Goal: Information Seeking & Learning: Learn about a topic

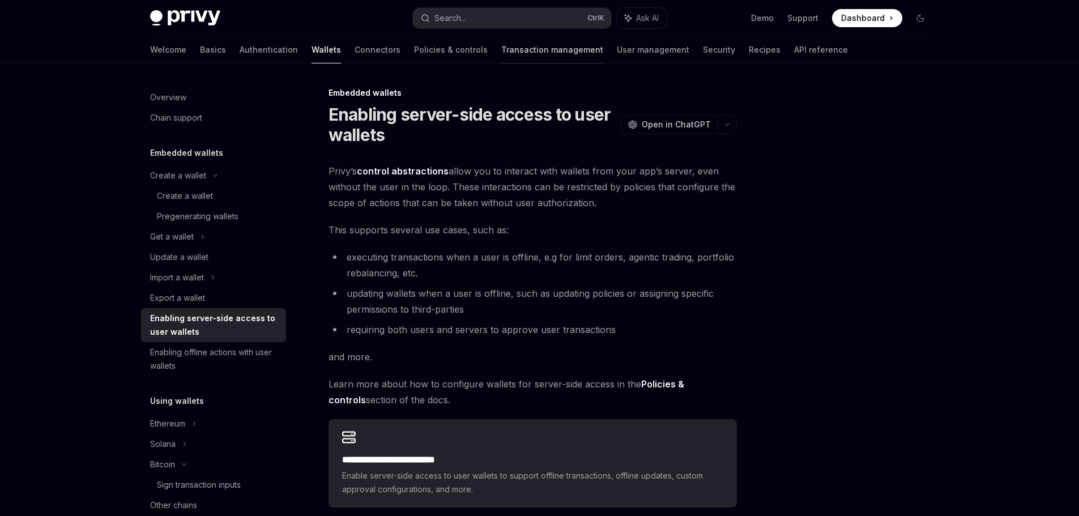
click at [501, 47] on link "Transaction management" at bounding box center [552, 49] width 102 height 27
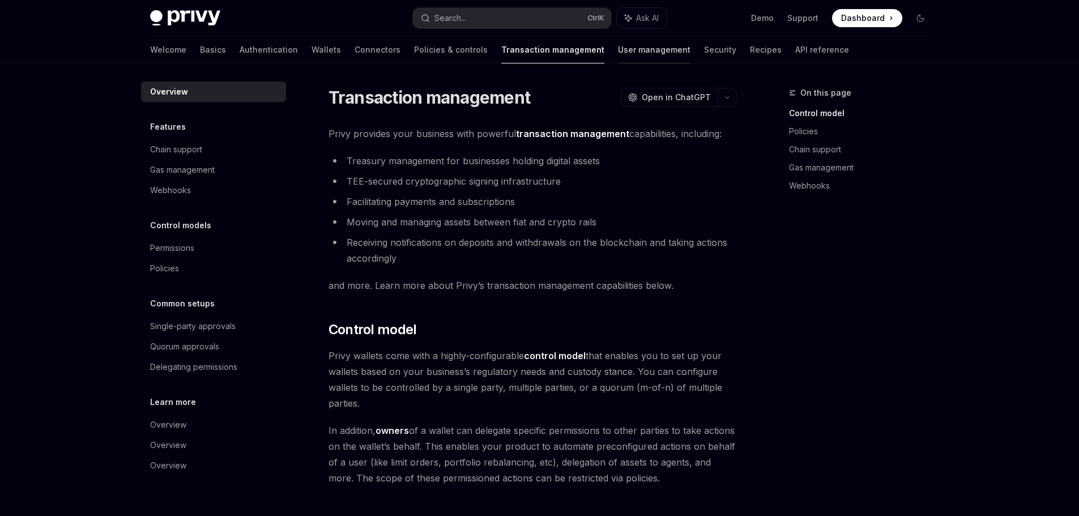
click at [618, 58] on link "User management" at bounding box center [654, 49] width 72 height 27
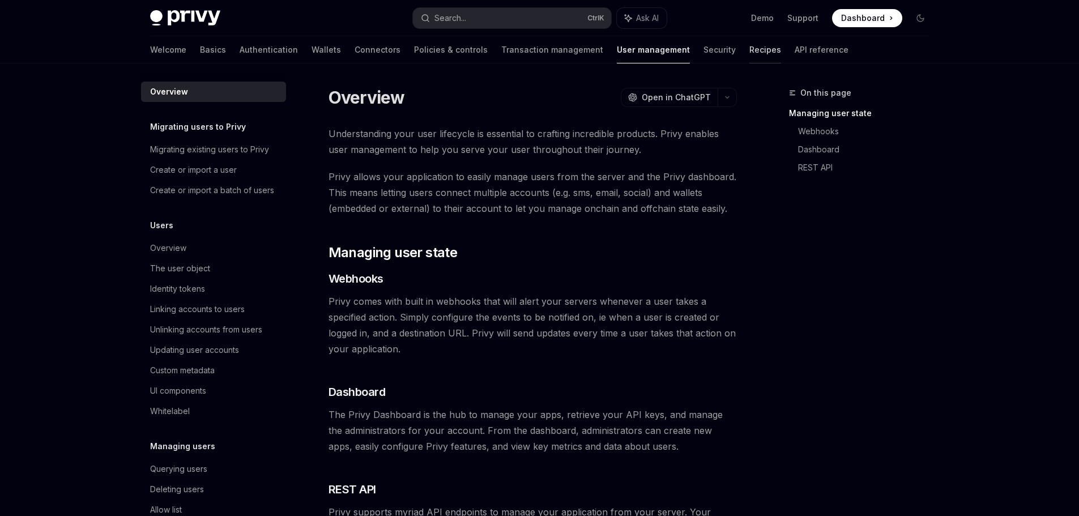
click at [749, 58] on link "Recipes" at bounding box center [765, 49] width 32 height 27
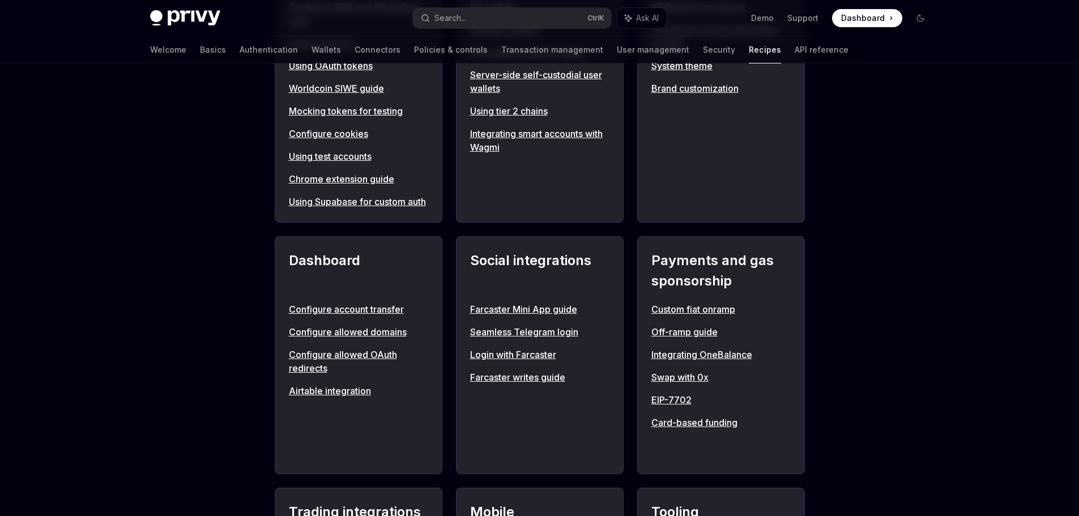
scroll to position [453, 0]
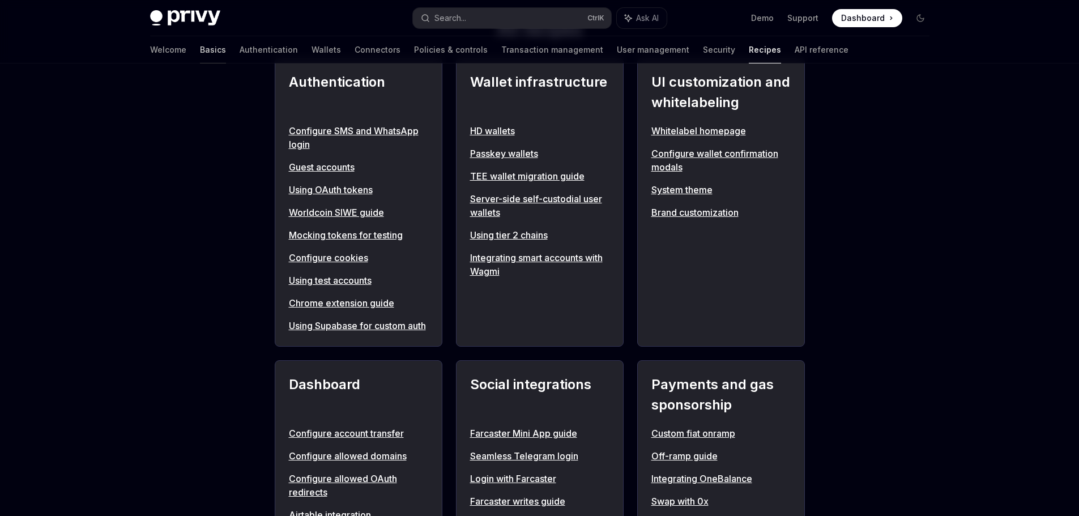
click at [200, 52] on link "Basics" at bounding box center [213, 49] width 26 height 27
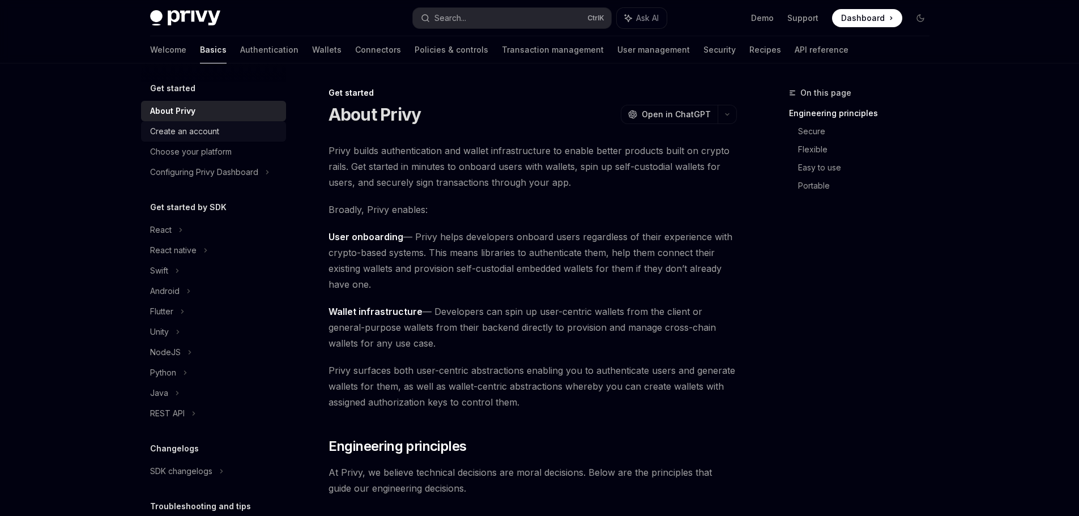
click at [184, 135] on div "Create an account" at bounding box center [184, 132] width 69 height 14
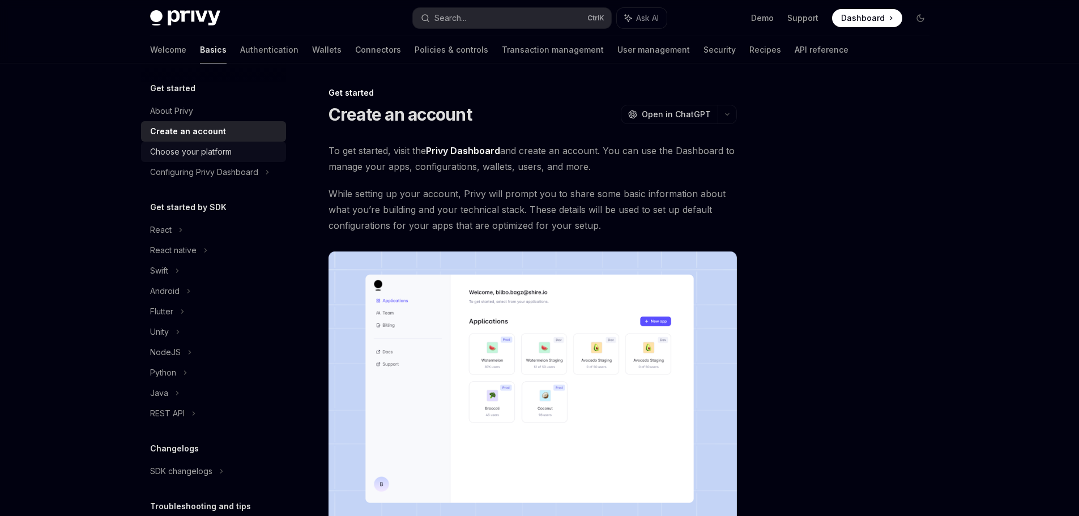
click at [215, 156] on div "Choose your platform" at bounding box center [191, 152] width 82 height 14
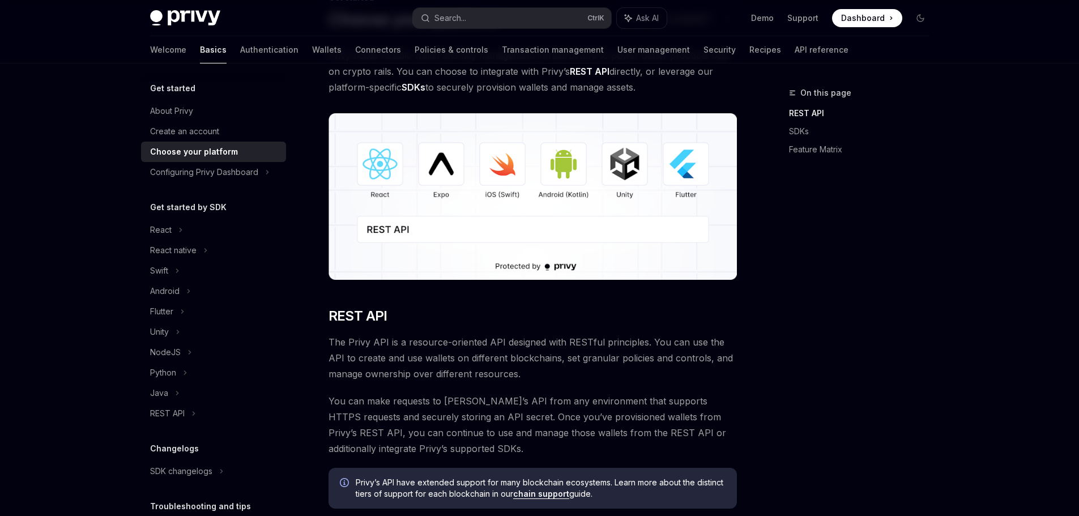
scroll to position [113, 0]
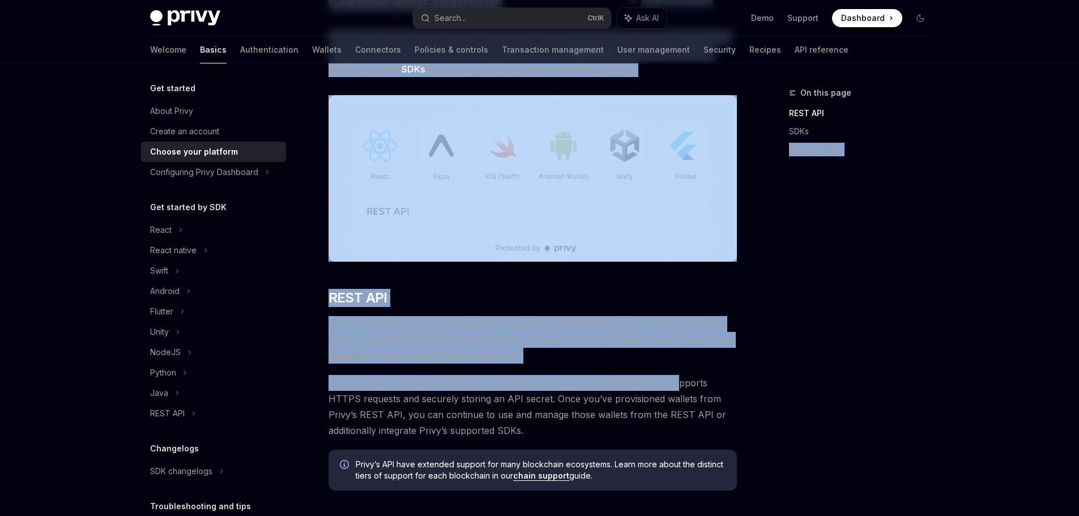
drag, startPoint x: 652, startPoint y: 374, endPoint x: 782, endPoint y: 354, distance: 131.8
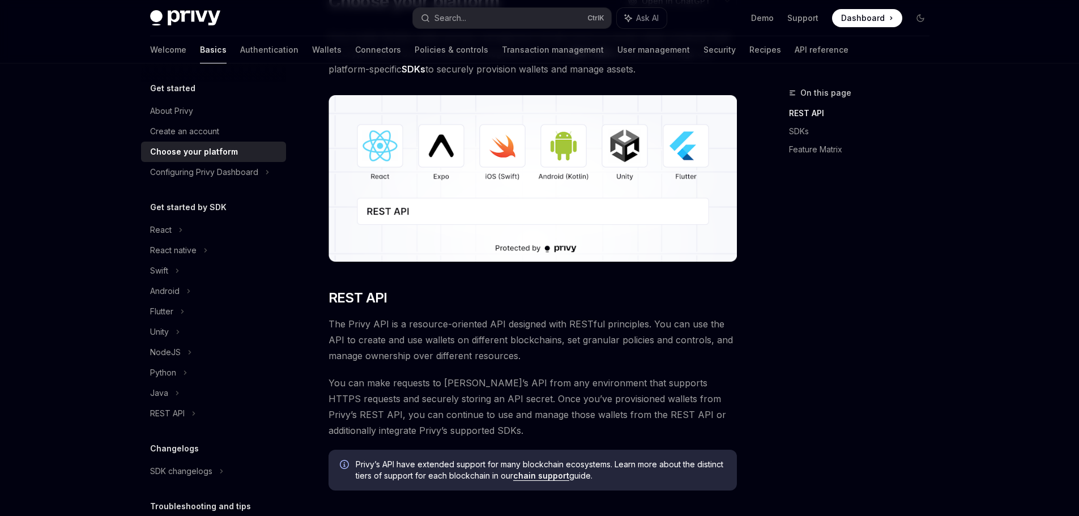
click at [722, 401] on span "You can make requests to [PERSON_NAME]’s API from any environment that supports…" at bounding box center [532, 406] width 408 height 63
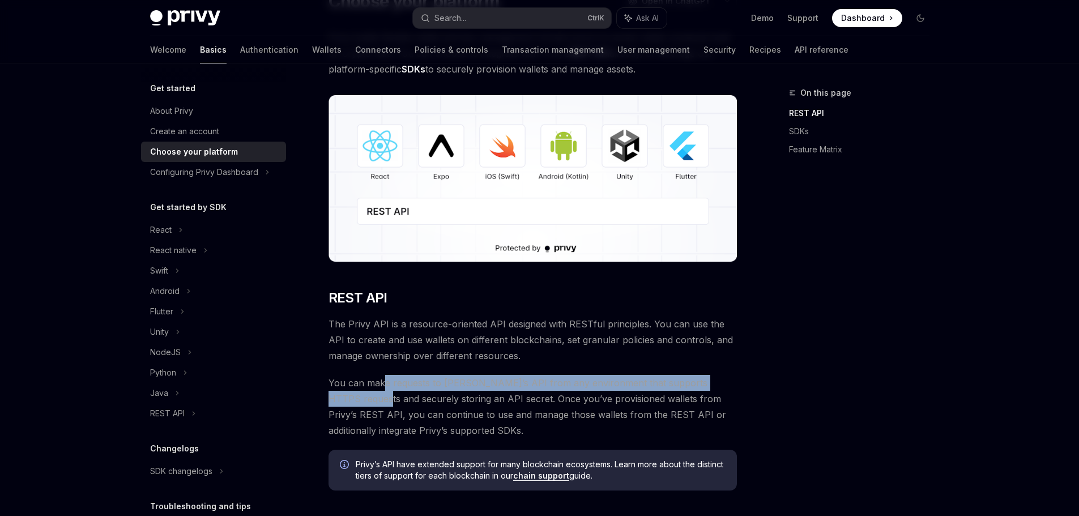
drag, startPoint x: 333, startPoint y: 396, endPoint x: 385, endPoint y: 385, distance: 53.3
click at [385, 385] on span "You can make requests to [PERSON_NAME]’s API from any environment that supports…" at bounding box center [532, 406] width 408 height 63
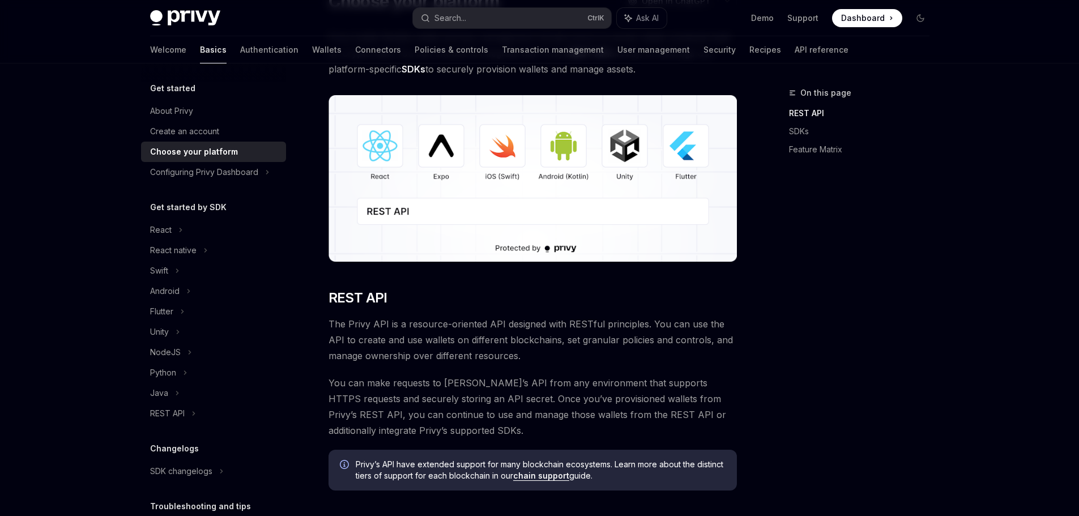
drag, startPoint x: 435, startPoint y: 397, endPoint x: 447, endPoint y: 396, distance: 12.5
click at [437, 397] on span "You can make requests to [PERSON_NAME]’s API from any environment that supports…" at bounding box center [532, 406] width 408 height 63
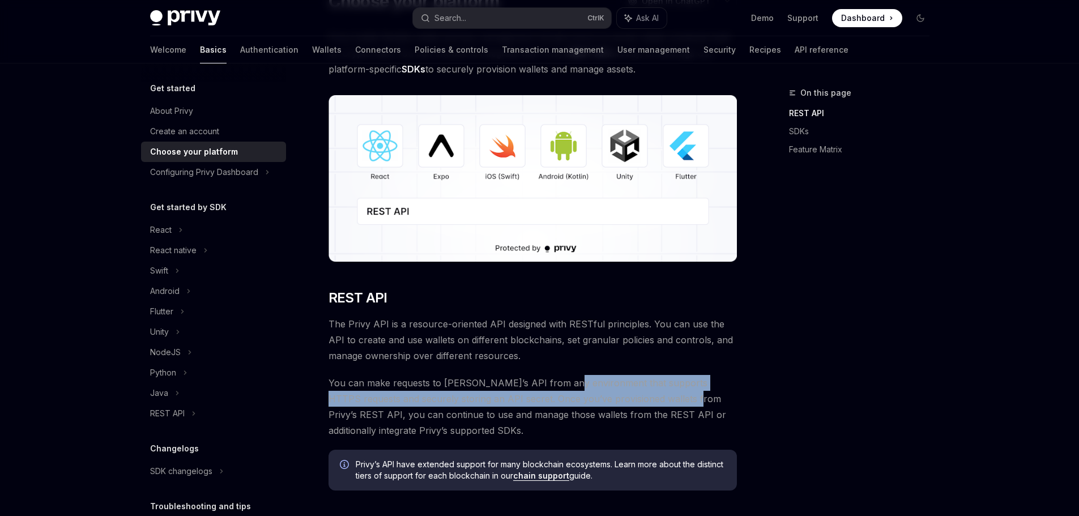
drag, startPoint x: 554, startPoint y: 391, endPoint x: 641, endPoint y: 391, distance: 86.6
click at [641, 391] on span "You can make requests to [PERSON_NAME]’s API from any environment that supports…" at bounding box center [532, 406] width 408 height 63
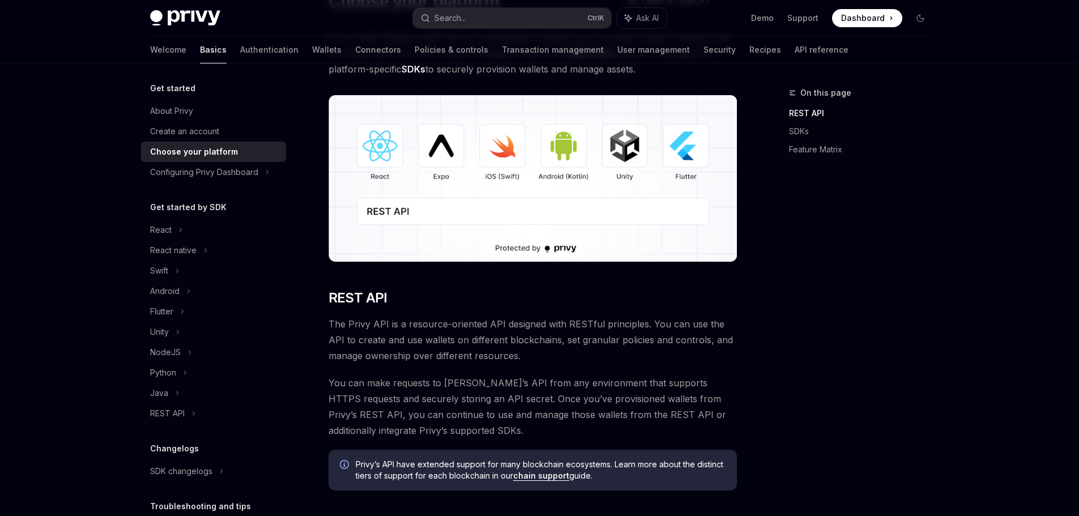
click at [535, 415] on span "You can make requests to [PERSON_NAME]’s API from any environment that supports…" at bounding box center [532, 406] width 408 height 63
click at [527, 401] on span "You can make requests to [PERSON_NAME]’s API from any environment that supports…" at bounding box center [532, 406] width 408 height 63
click at [578, 400] on span "You can make requests to [PERSON_NAME]’s API from any environment that supports…" at bounding box center [532, 406] width 408 height 63
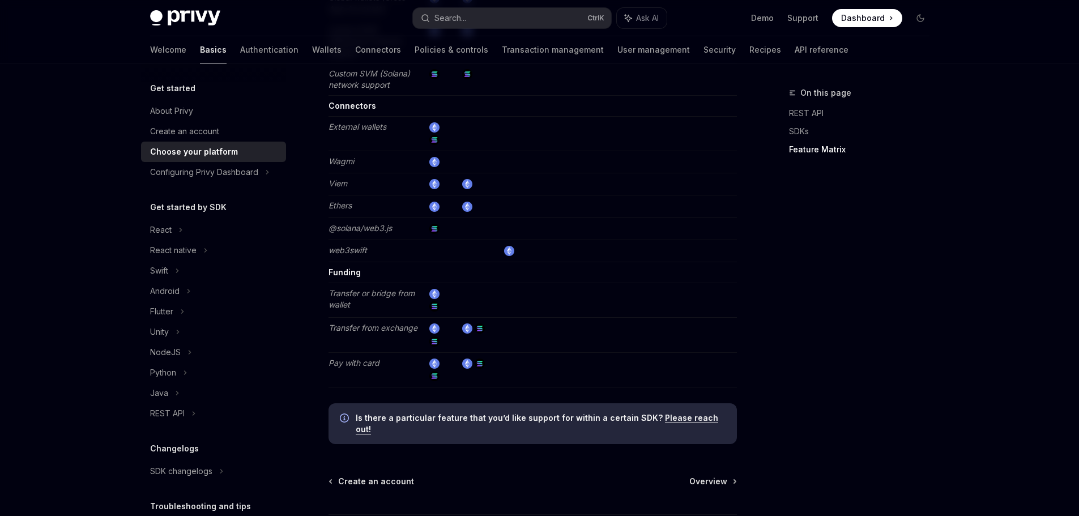
scroll to position [2038, 0]
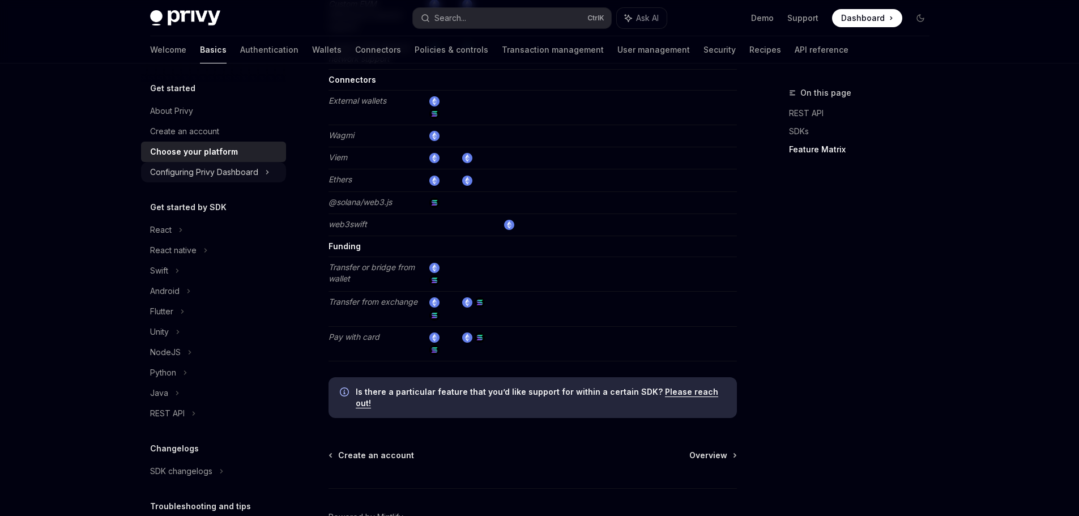
click at [210, 178] on div "Configuring Privy Dashboard" at bounding box center [204, 172] width 108 height 14
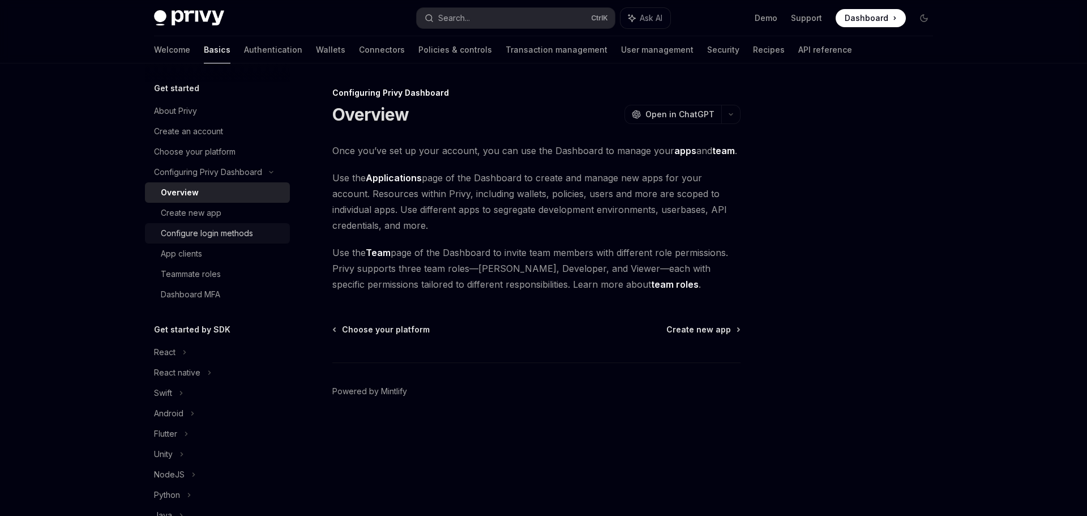
click at [243, 234] on div "Configure login methods" at bounding box center [207, 233] width 92 height 14
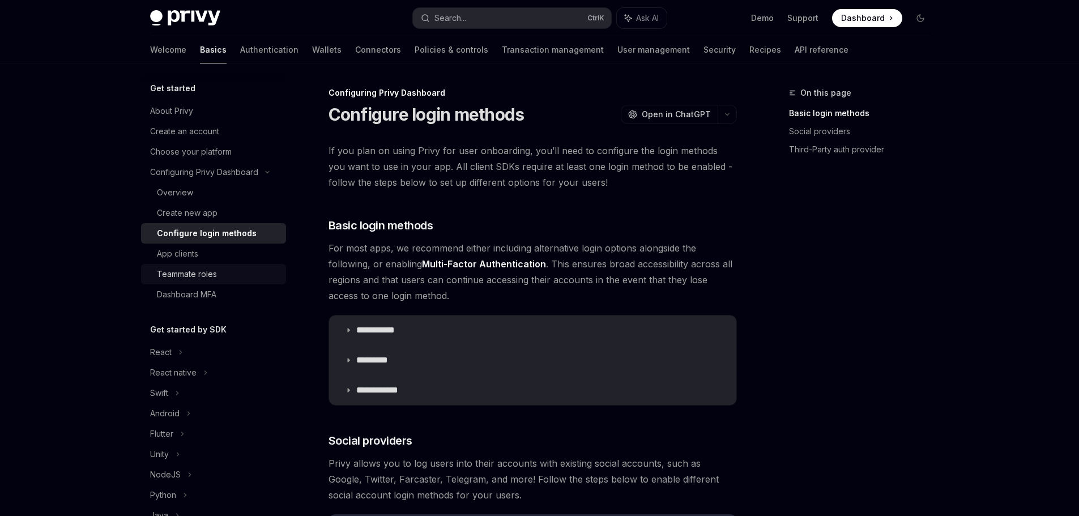
click at [210, 266] on link "Teammate roles" at bounding box center [213, 274] width 145 height 20
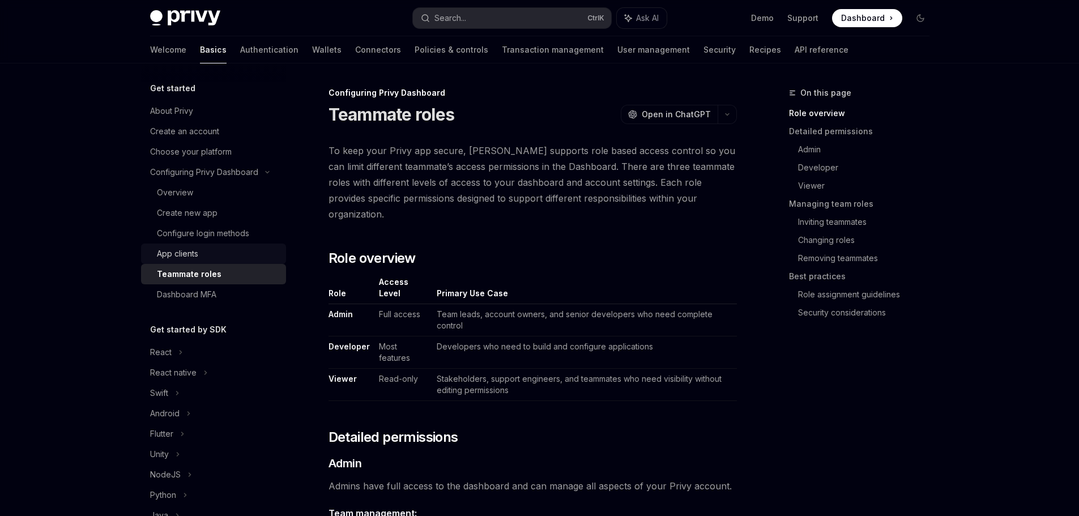
click at [199, 254] on div "App clients" at bounding box center [218, 254] width 122 height 14
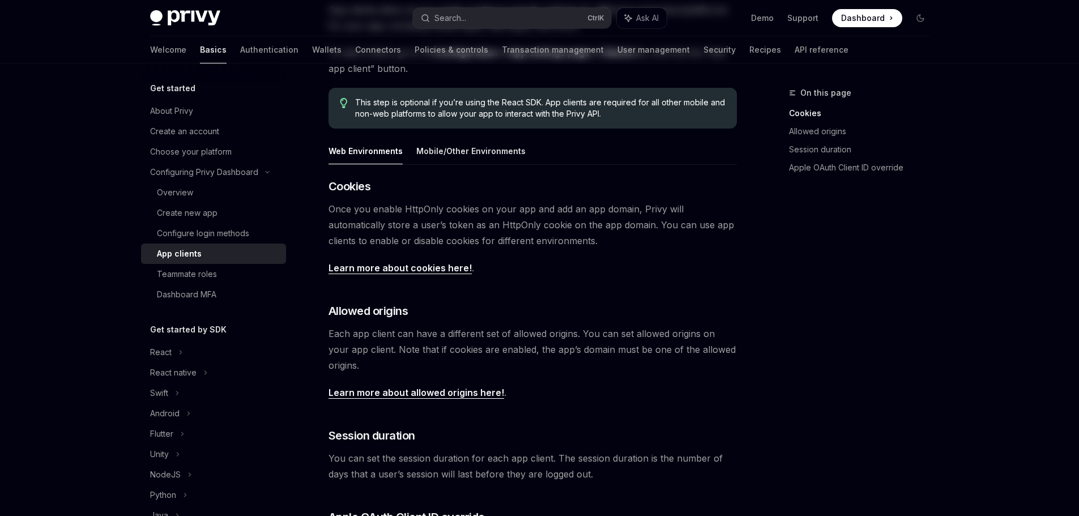
scroll to position [388, 0]
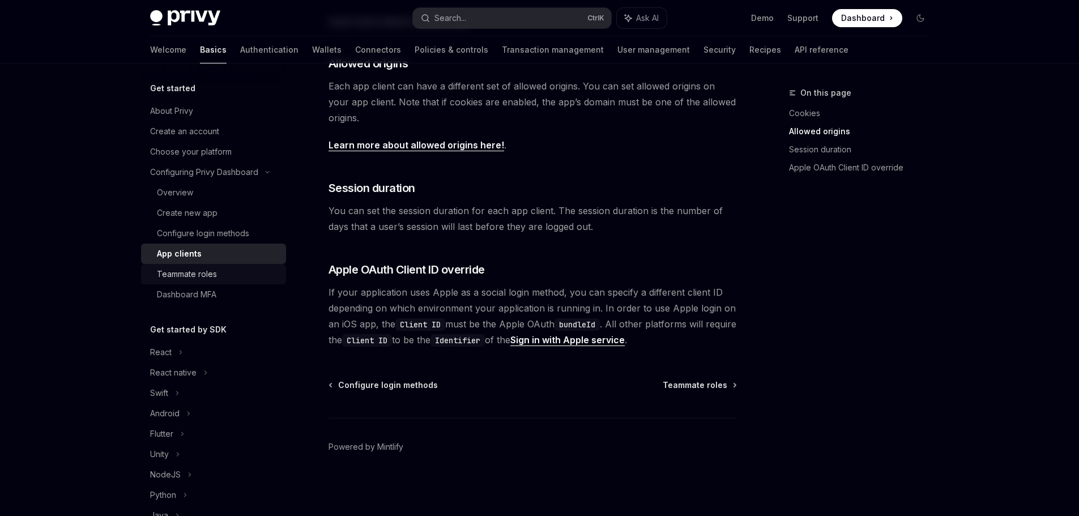
click at [182, 278] on div "Teammate roles" at bounding box center [187, 274] width 60 height 14
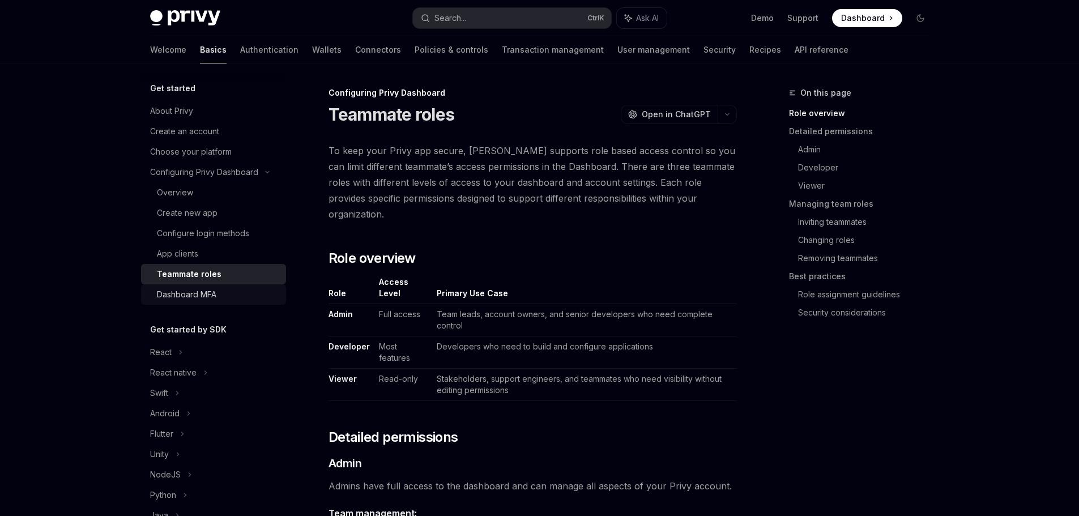
click at [196, 297] on div "Dashboard MFA" at bounding box center [186, 295] width 59 height 14
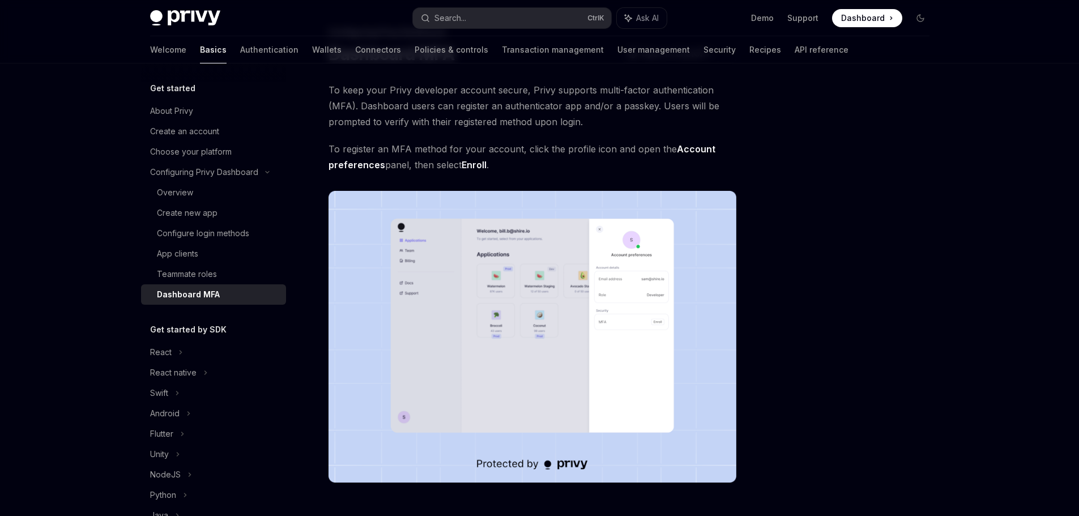
scroll to position [195, 0]
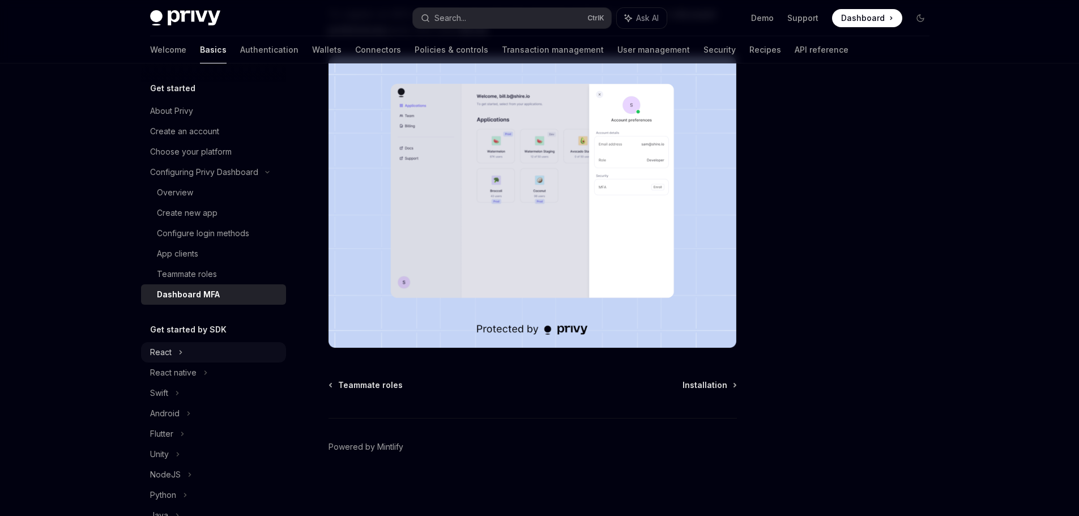
click at [191, 347] on div "React" at bounding box center [213, 352] width 145 height 20
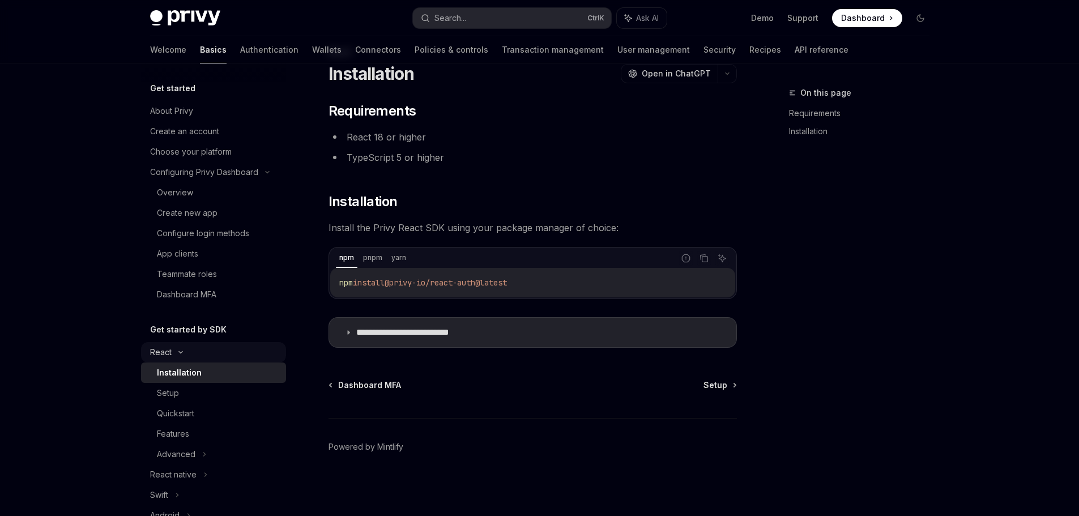
scroll to position [41, 0]
click at [205, 396] on div "Setup" at bounding box center [218, 393] width 122 height 14
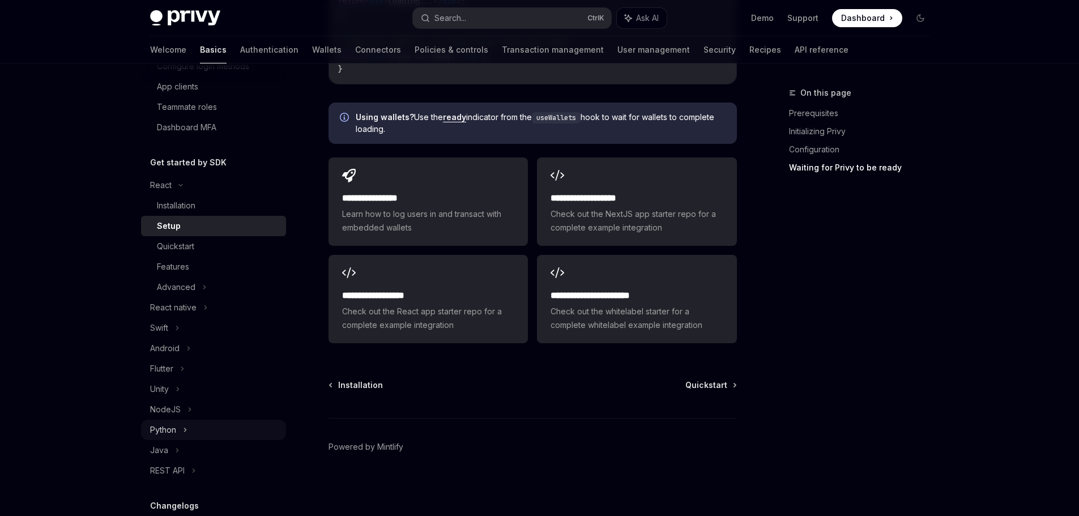
scroll to position [170, 0]
click at [185, 299] on div "React native" at bounding box center [173, 305] width 46 height 14
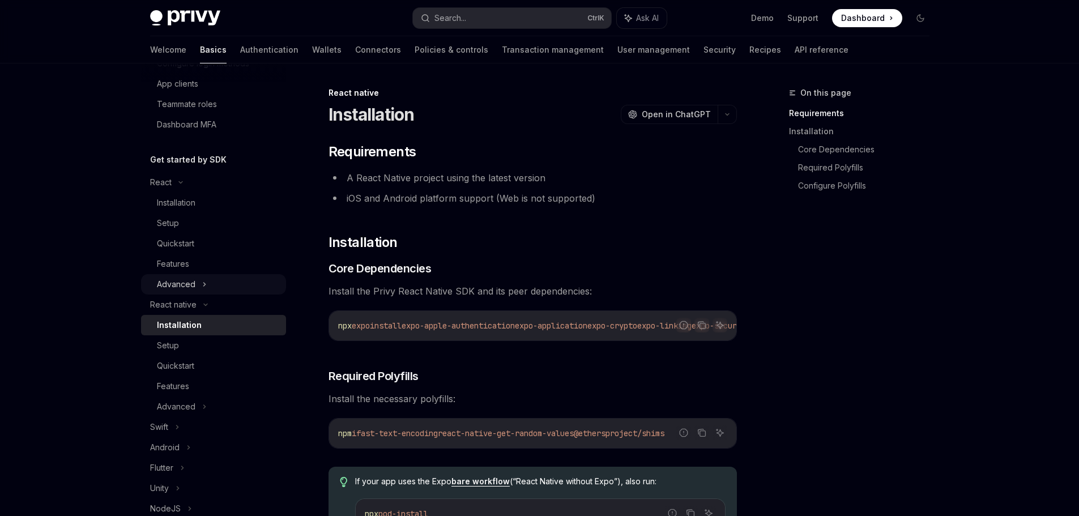
click at [209, 281] on div "Advanced" at bounding box center [213, 284] width 145 height 20
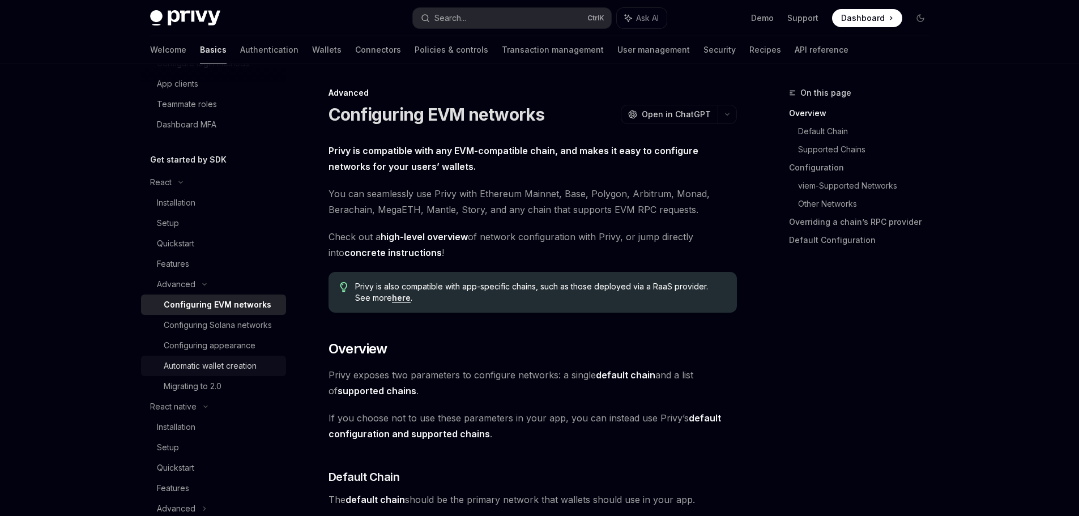
click at [241, 373] on div "Automatic wallet creation" at bounding box center [210, 366] width 93 height 14
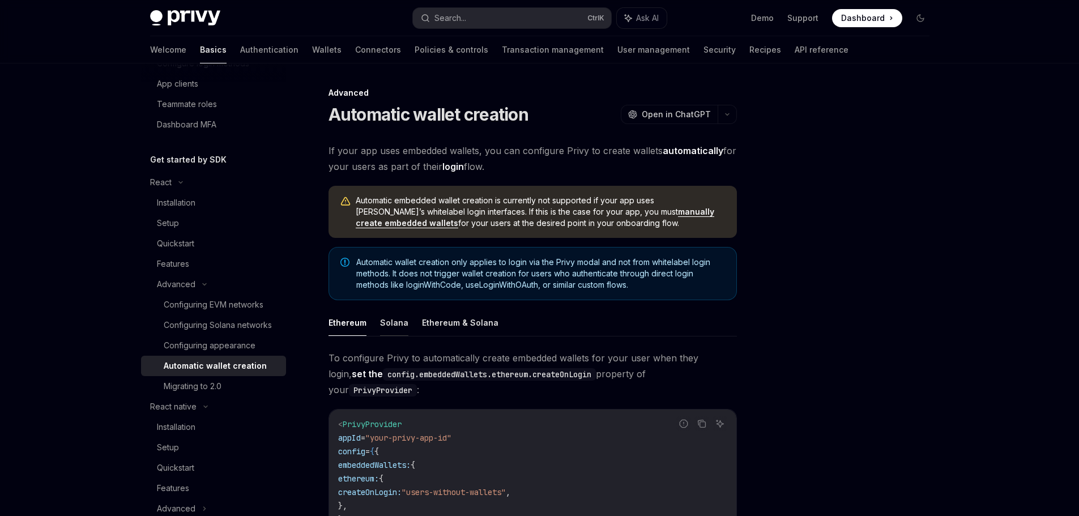
click at [383, 327] on button "Solana" at bounding box center [394, 322] width 28 height 27
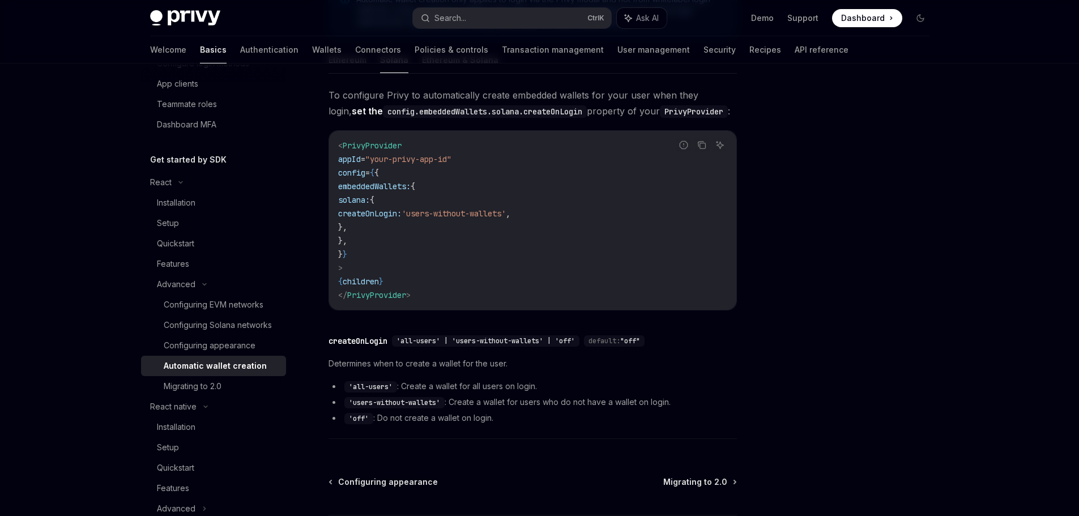
scroll to position [283, 0]
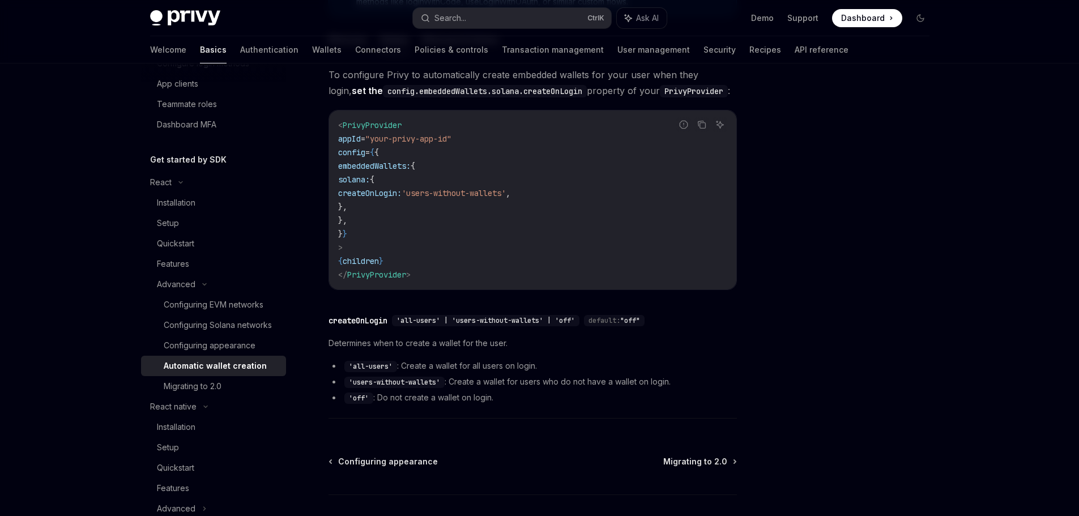
drag, startPoint x: 217, startPoint y: 354, endPoint x: 284, endPoint y: 349, distance: 67.0
click at [217, 352] on div "Configuring appearance" at bounding box center [210, 346] width 92 height 14
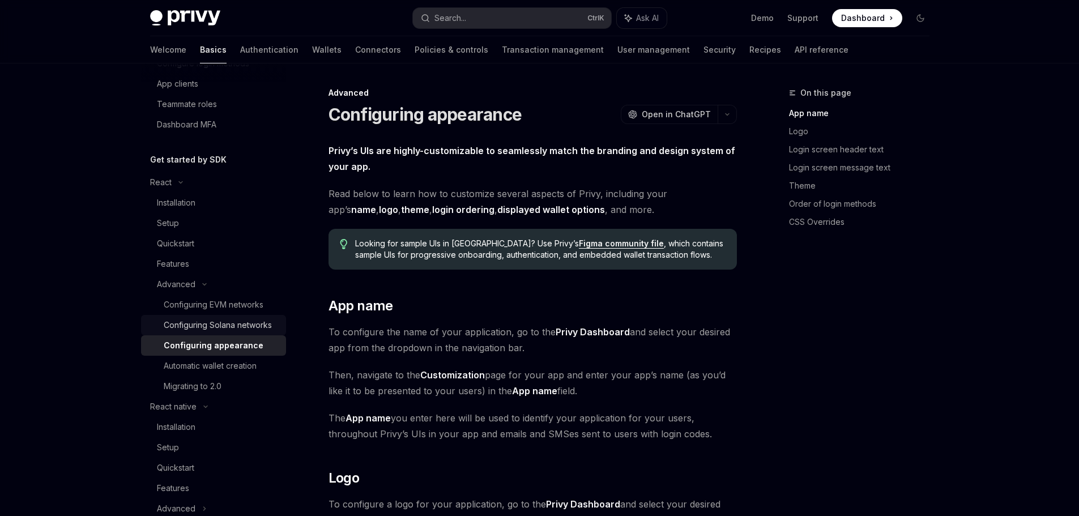
click at [204, 332] on div "Configuring Solana networks" at bounding box center [218, 325] width 108 height 14
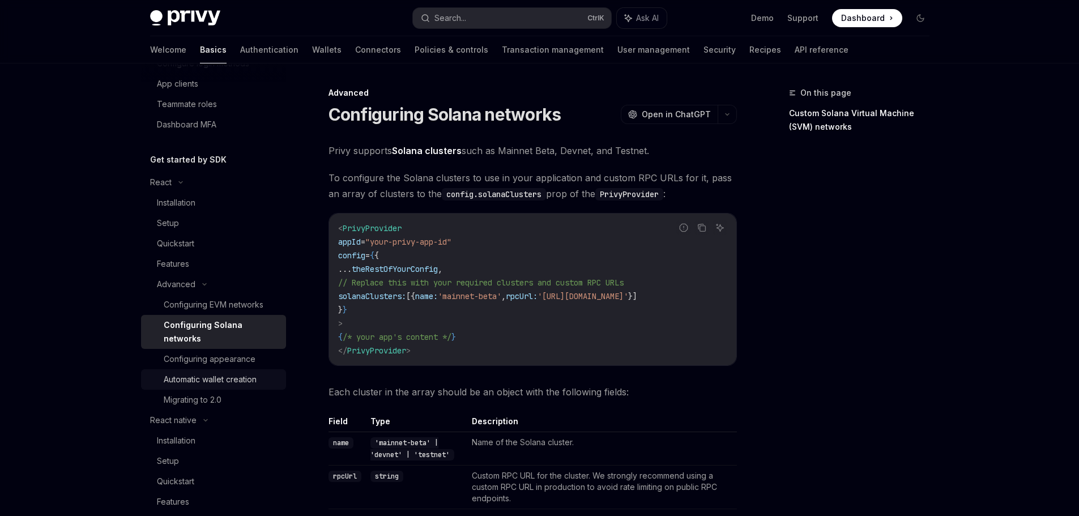
click at [247, 379] on div "Automatic wallet creation" at bounding box center [210, 380] width 93 height 14
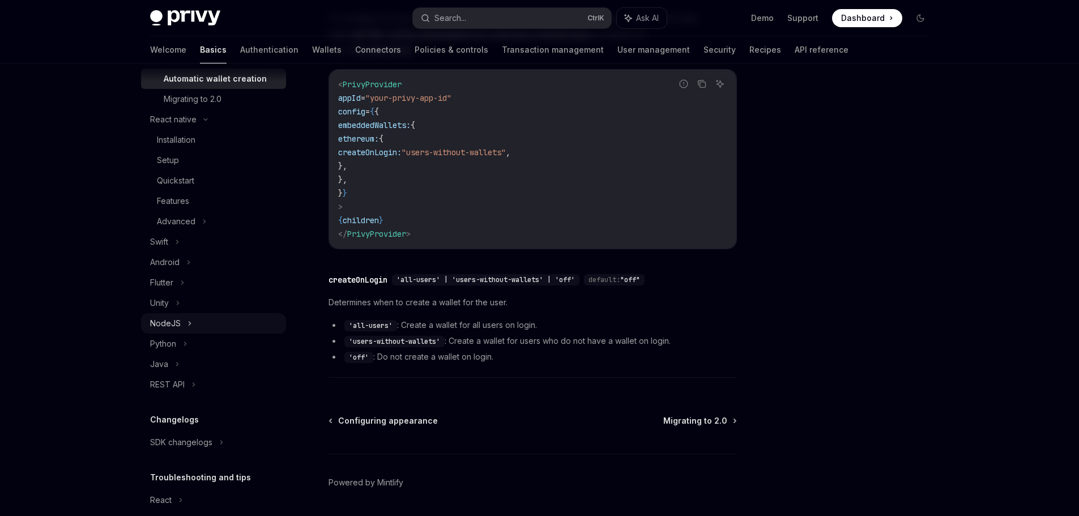
scroll to position [528, 0]
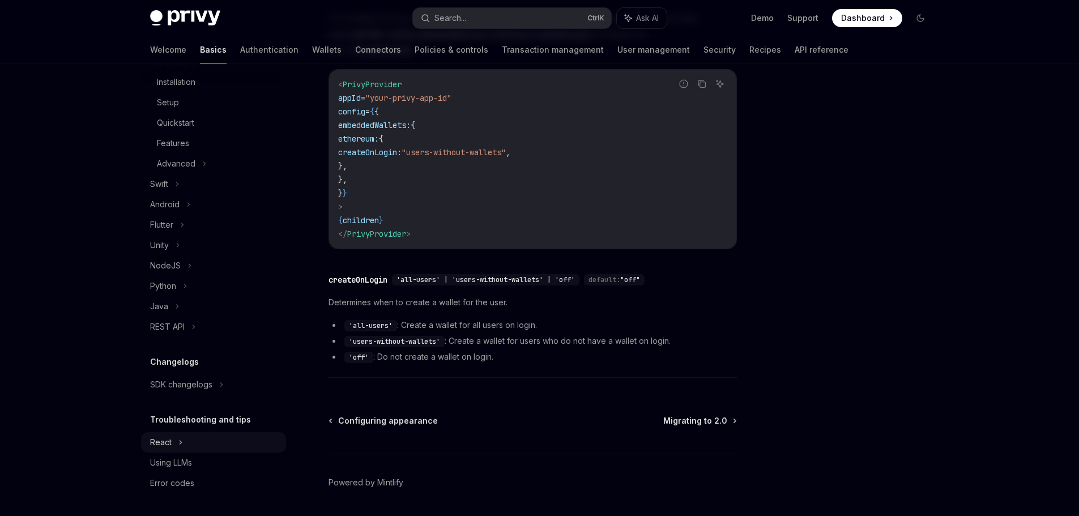
click at [228, 439] on div "React" at bounding box center [213, 442] width 145 height 20
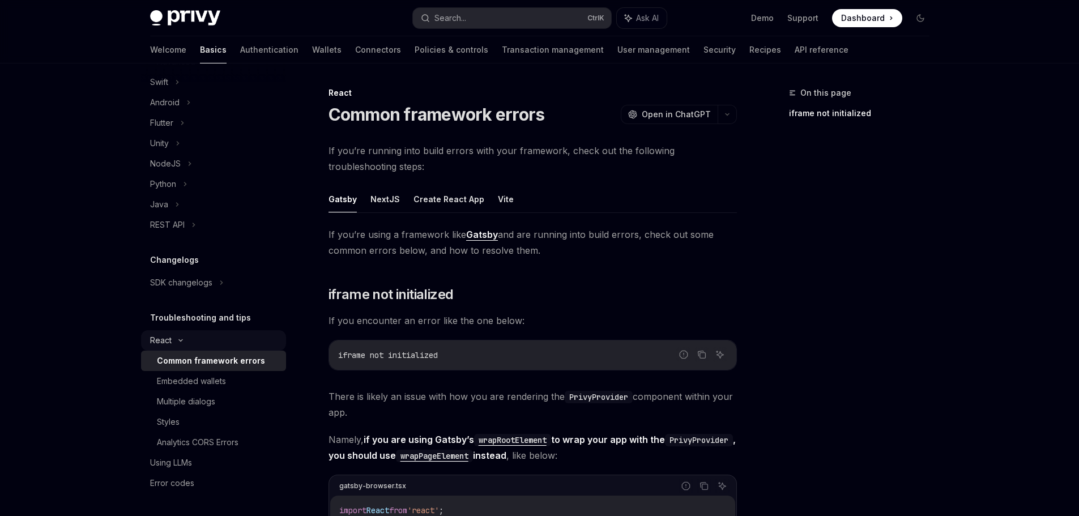
scroll to position [630, 0]
drag, startPoint x: 227, startPoint y: 381, endPoint x: 266, endPoint y: 383, distance: 39.1
click at [227, 380] on div "Embedded wallets" at bounding box center [218, 381] width 122 height 14
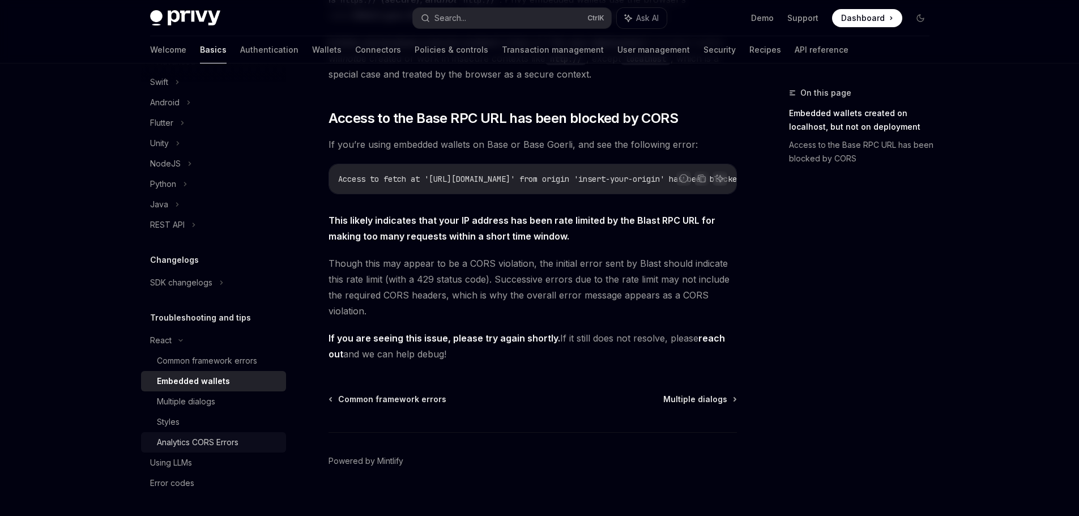
scroll to position [288, 0]
click at [211, 459] on div "Using LLMs" at bounding box center [214, 463] width 129 height 14
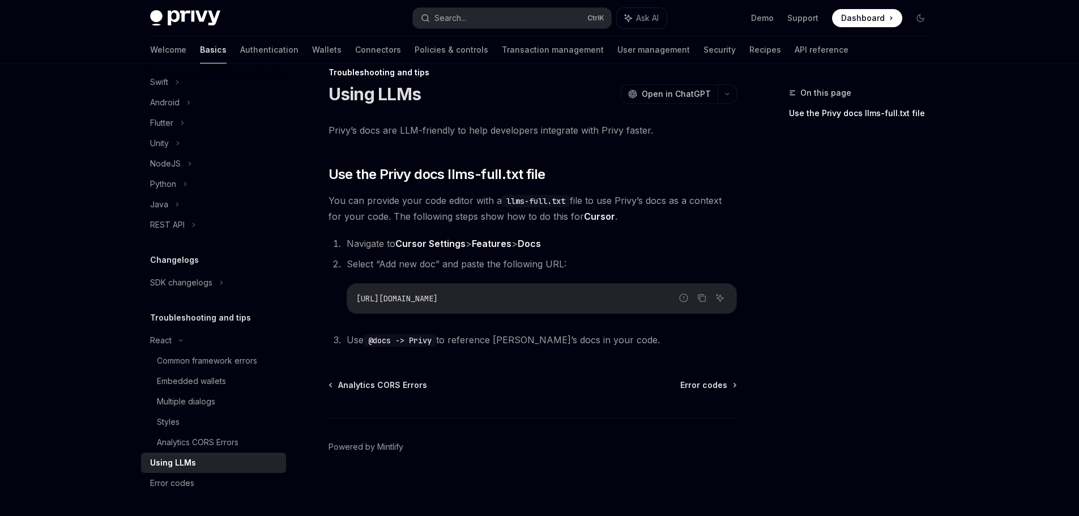
scroll to position [20, 0]
click at [240, 57] on link "Authentication" at bounding box center [269, 49] width 58 height 27
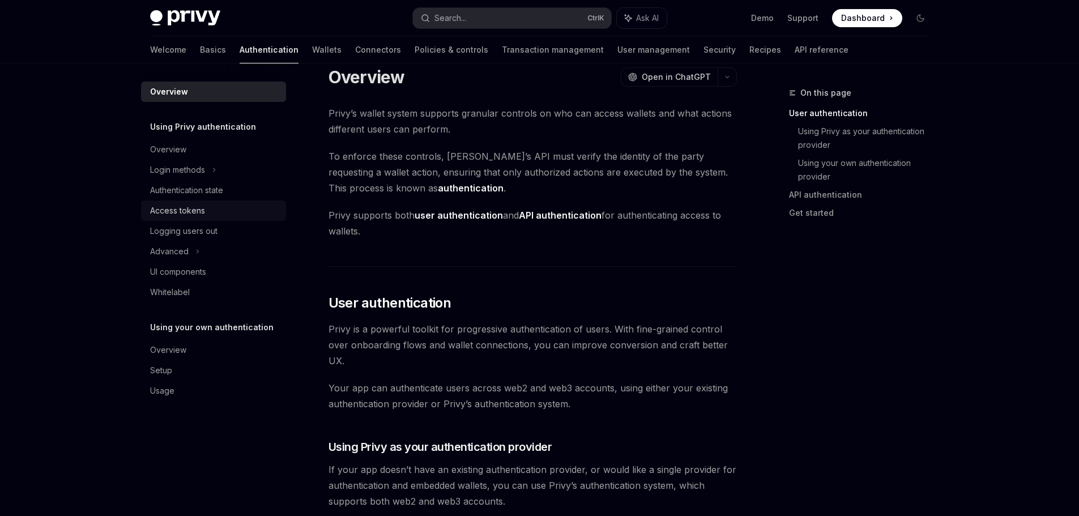
click at [234, 212] on div "Access tokens" at bounding box center [214, 211] width 129 height 14
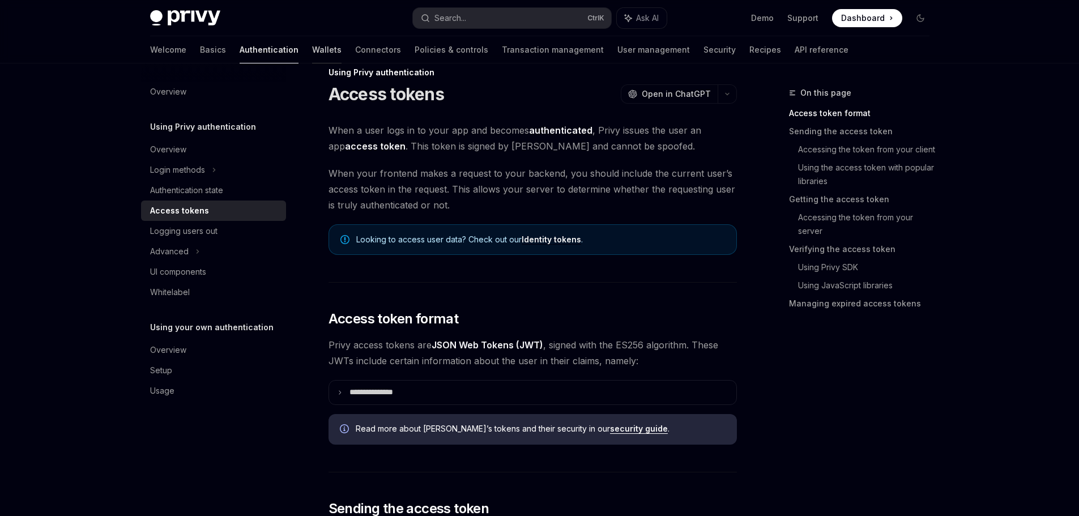
click at [312, 56] on link "Wallets" at bounding box center [326, 49] width 29 height 27
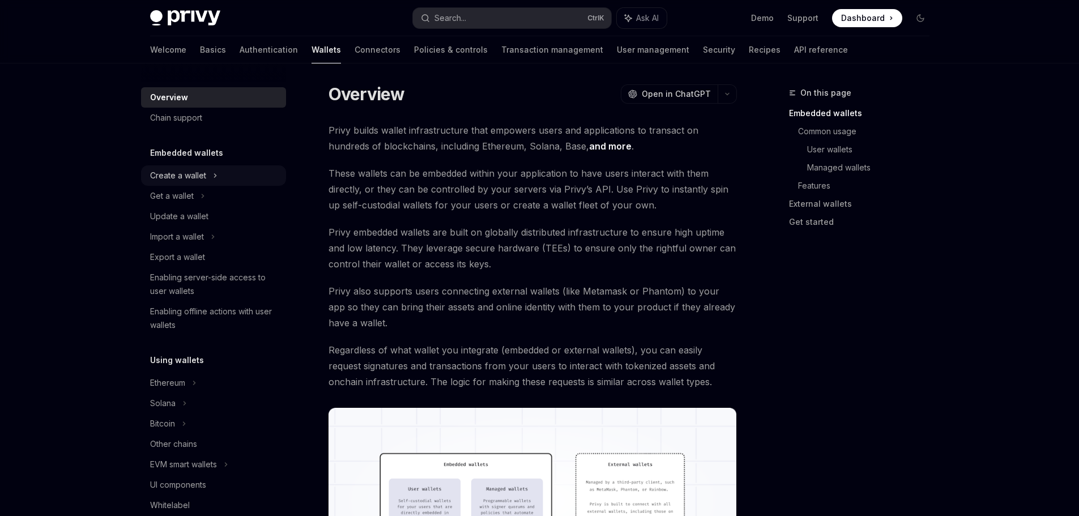
click at [226, 174] on div "Create a wallet" at bounding box center [213, 175] width 145 height 20
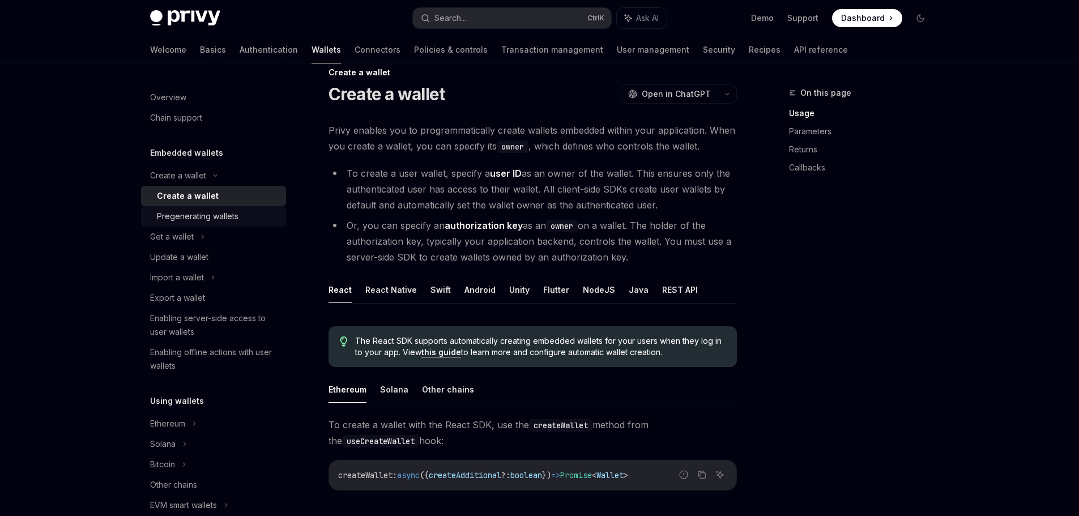
click at [248, 215] on div "Pregenerating wallets" at bounding box center [218, 216] width 122 height 14
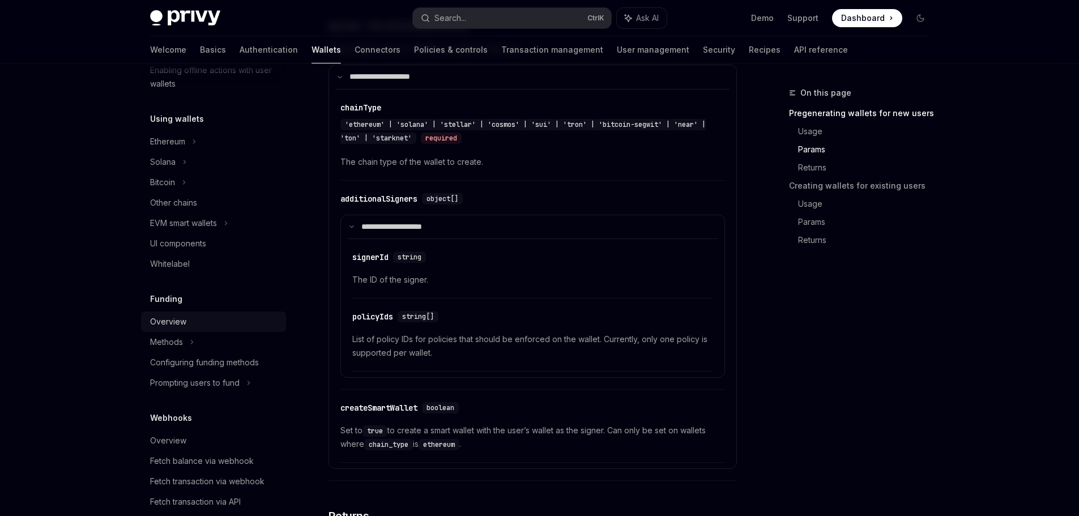
scroll to position [283, 0]
click at [186, 213] on div "EVM smart wallets" at bounding box center [213, 222] width 145 height 20
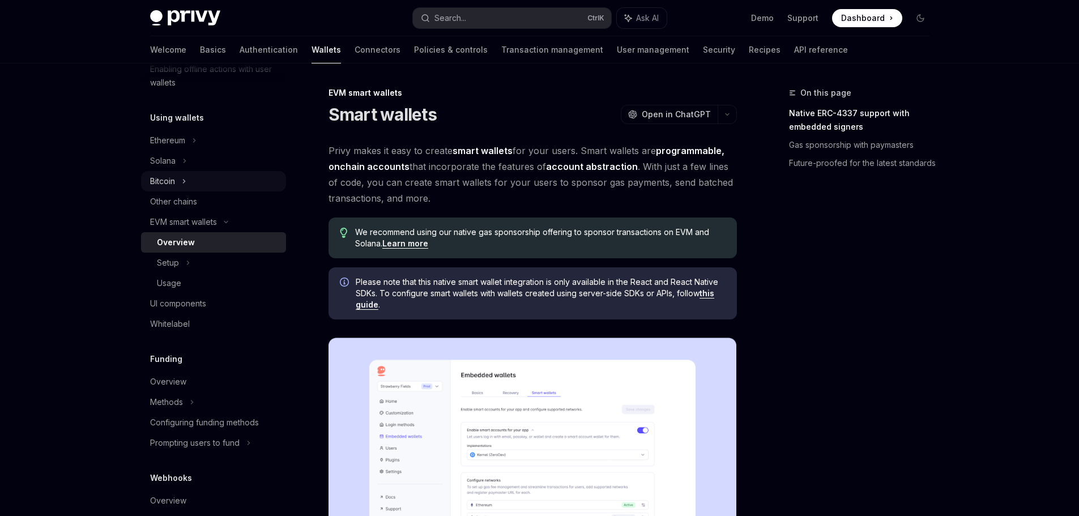
click at [214, 182] on div "Bitcoin" at bounding box center [213, 181] width 145 height 20
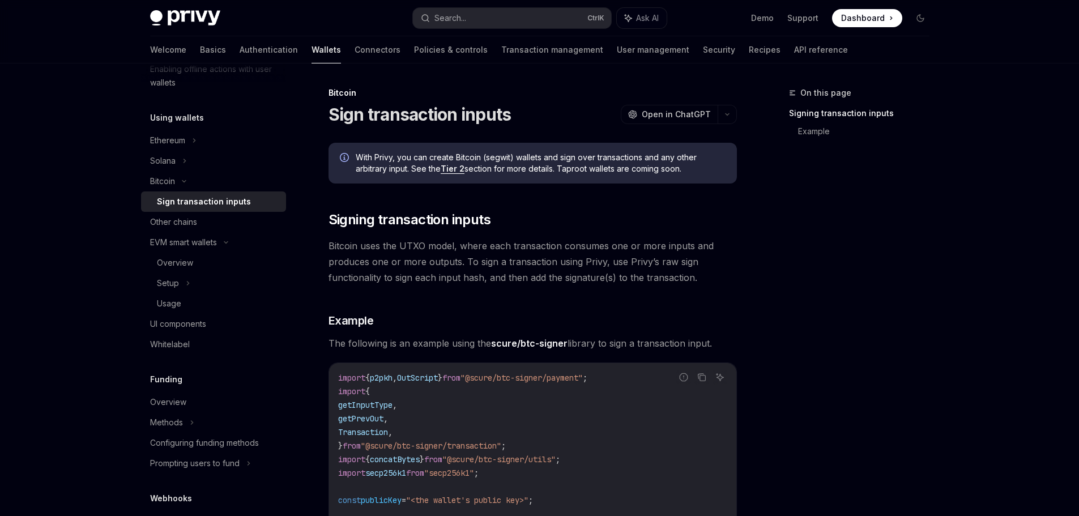
click at [231, 202] on div "Sign transaction inputs" at bounding box center [204, 202] width 94 height 14
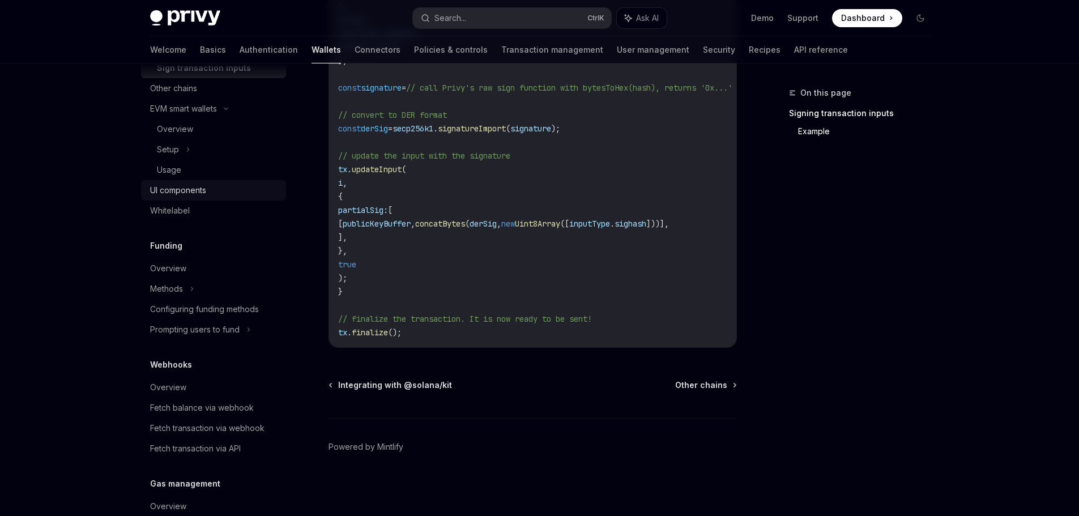
scroll to position [296, 0]
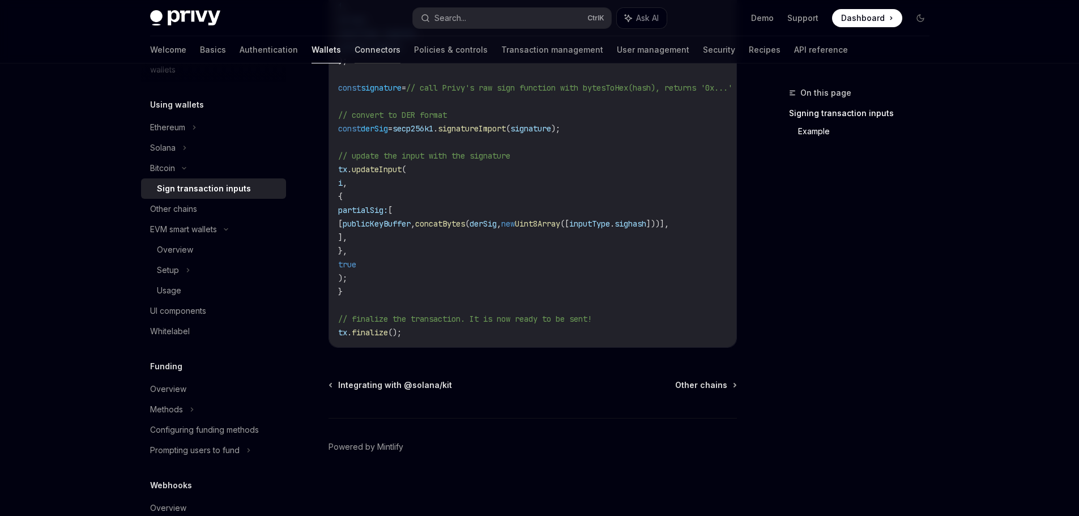
click at [354, 48] on link "Connectors" at bounding box center [377, 49] width 46 height 27
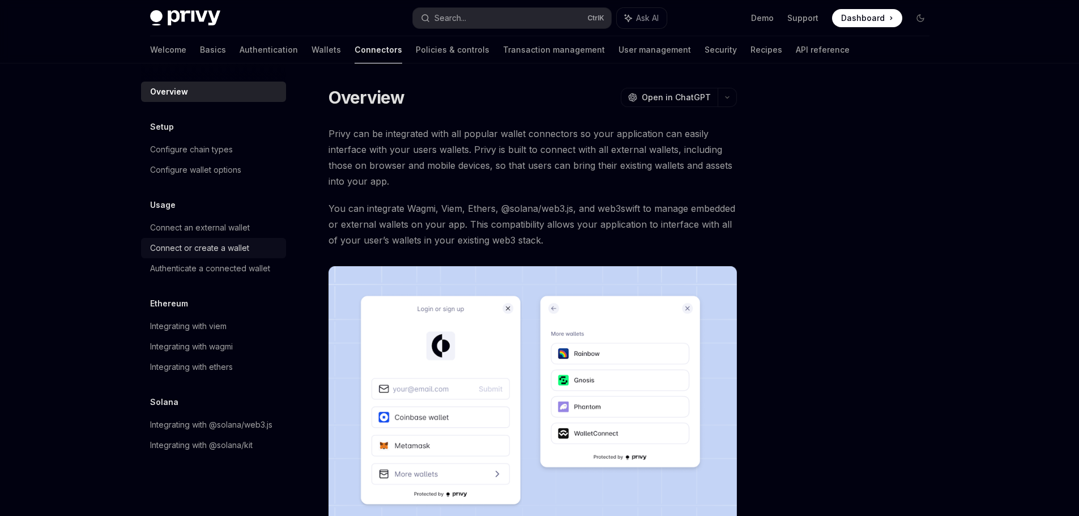
click at [226, 240] on link "Connect or create a wallet" at bounding box center [213, 248] width 145 height 20
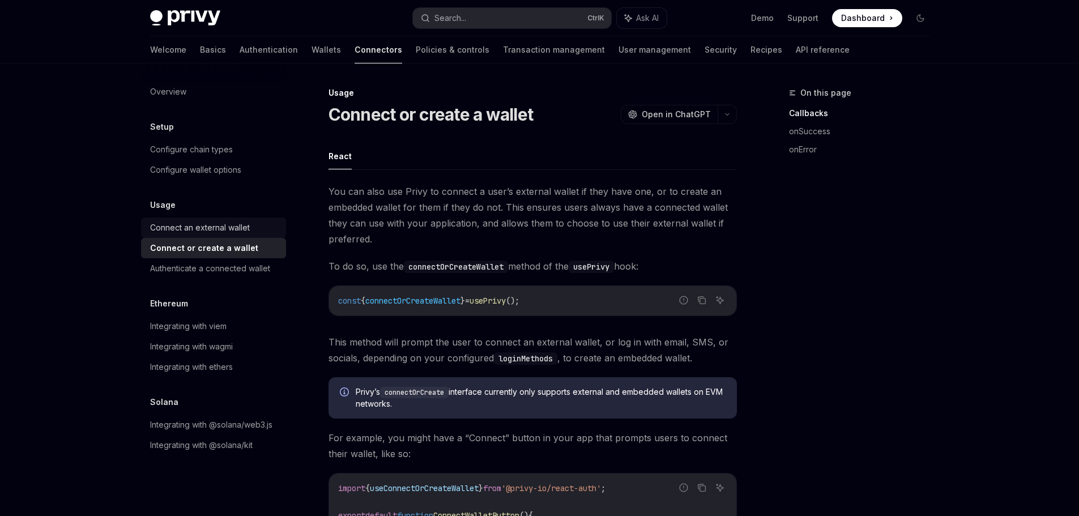
click at [220, 232] on div "Connect an external wallet" at bounding box center [200, 228] width 100 height 14
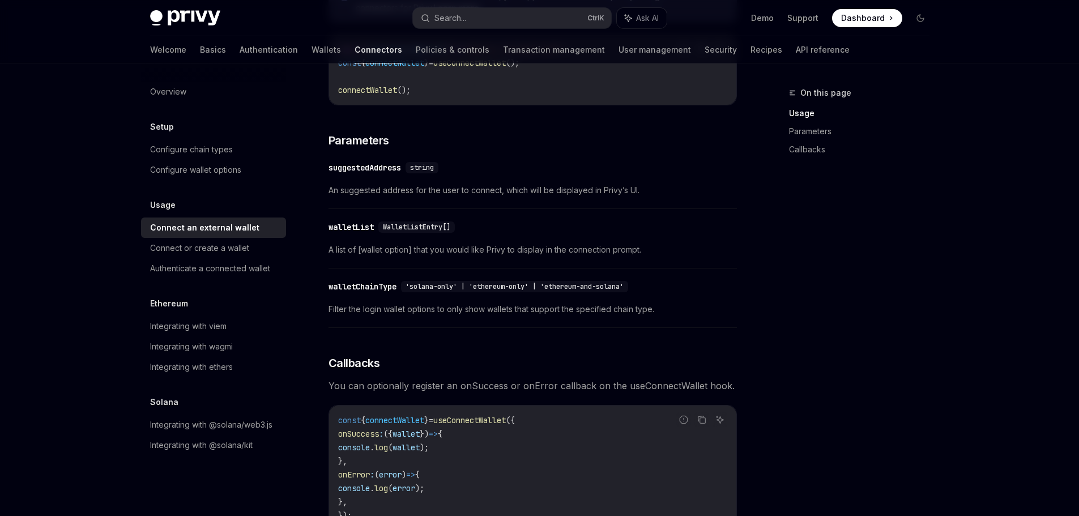
scroll to position [386, 0]
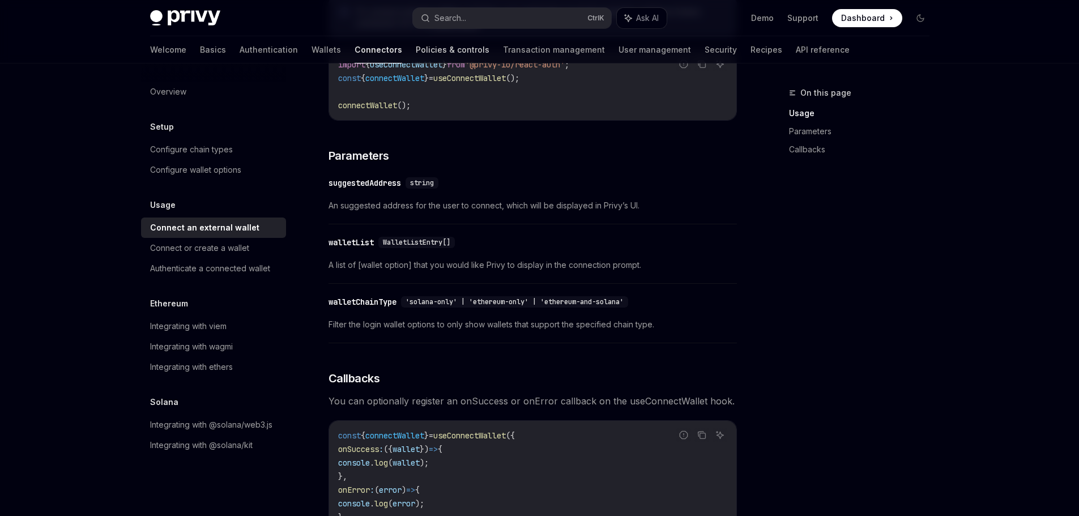
click at [416, 55] on link "Policies & controls" at bounding box center [453, 49] width 74 height 27
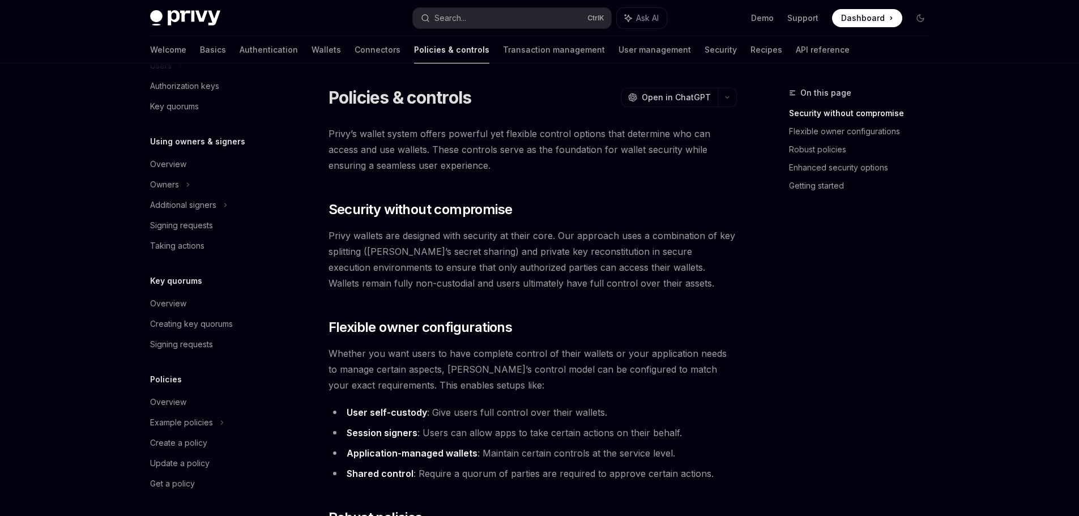
scroll to position [281, 0]
click at [503, 49] on link "Transaction management" at bounding box center [554, 49] width 102 height 27
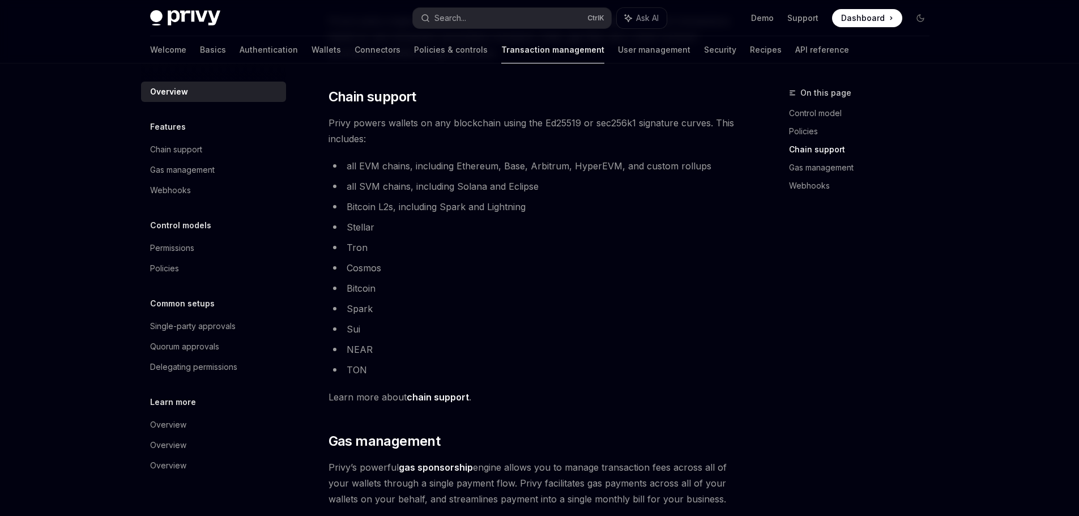
scroll to position [566, 0]
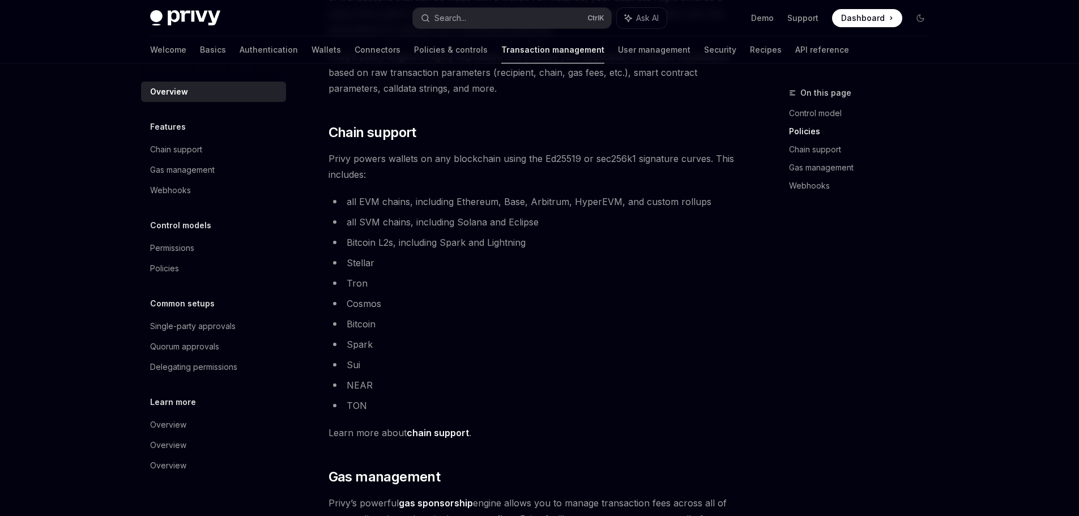
click at [424, 438] on link "chain support" at bounding box center [438, 433] width 62 height 12
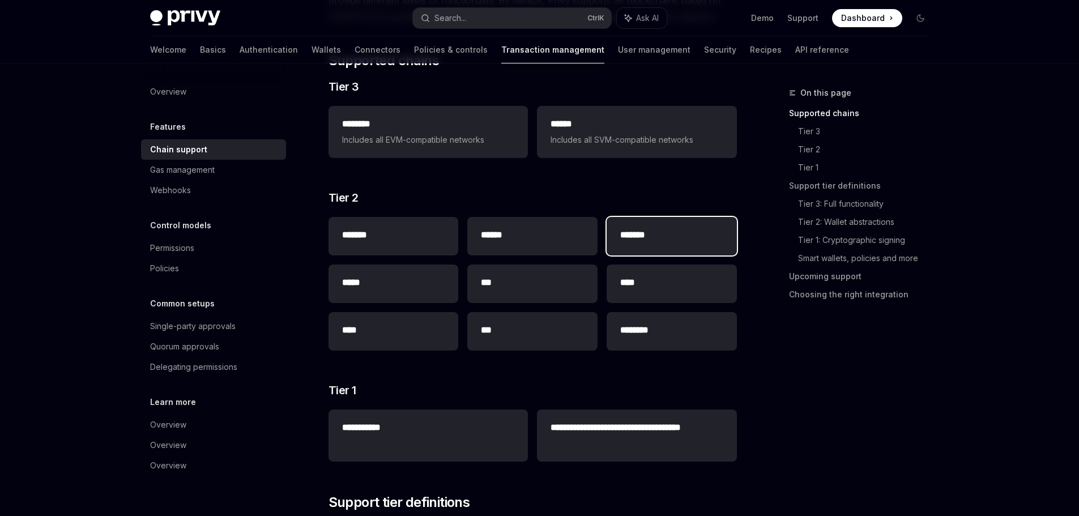
scroll to position [166, 0]
click at [618, 49] on link "User management" at bounding box center [654, 49] width 72 height 27
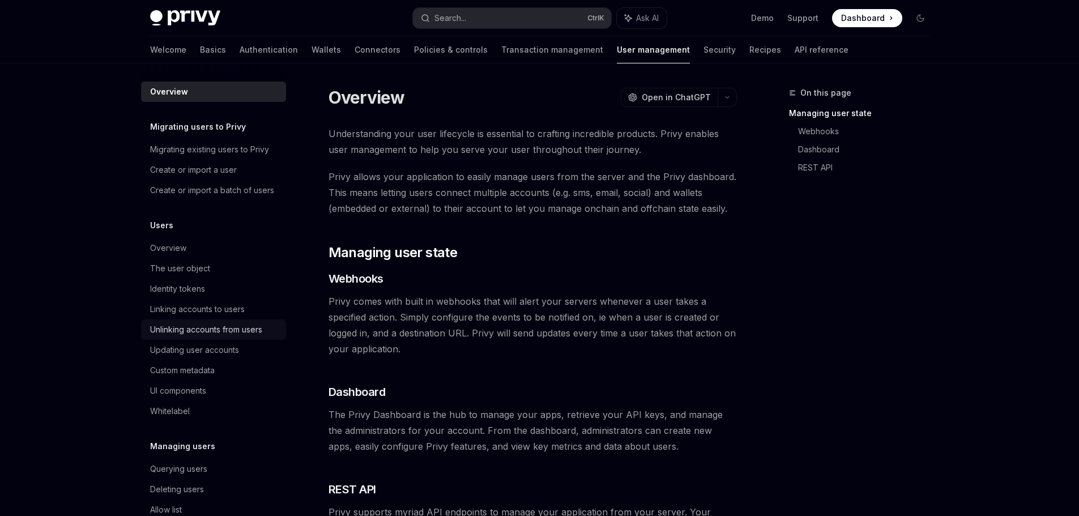
click at [217, 336] on div "Unlinking accounts from users" at bounding box center [206, 330] width 112 height 14
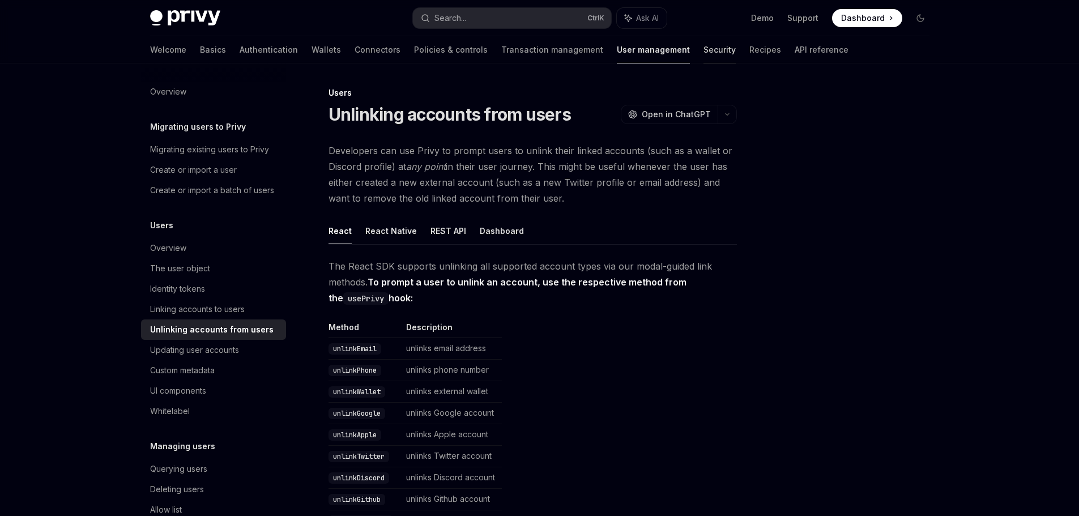
click at [703, 46] on link "Security" at bounding box center [719, 49] width 32 height 27
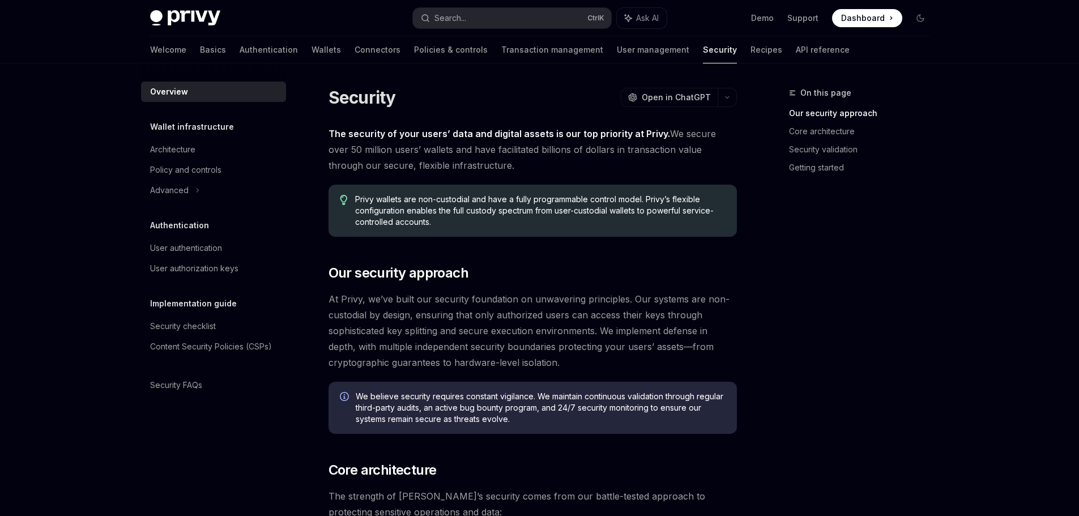
click at [750, 46] on link "Recipes" at bounding box center [766, 49] width 32 height 27
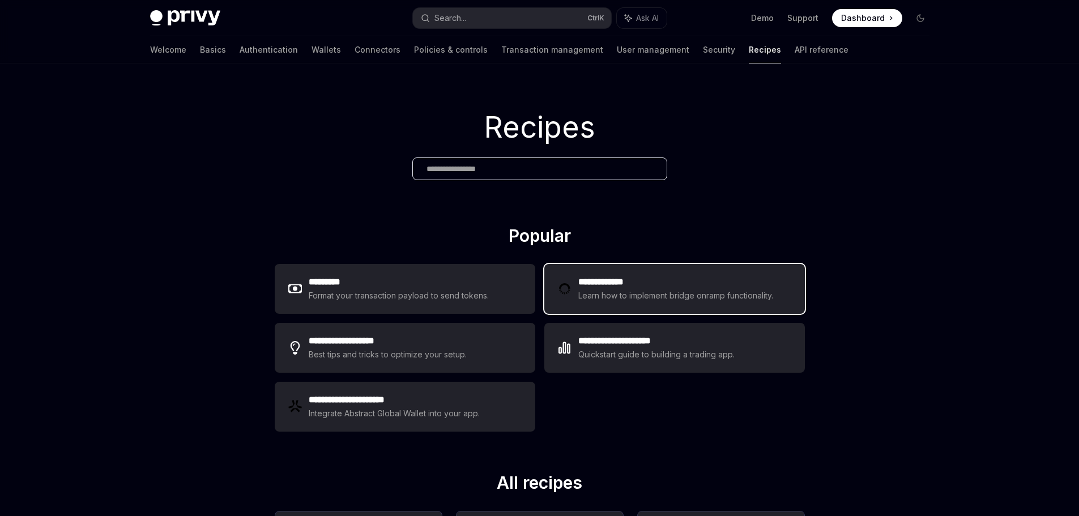
click at [627, 296] on div "Learn how to implement bridge onramp functionality." at bounding box center [677, 296] width 198 height 14
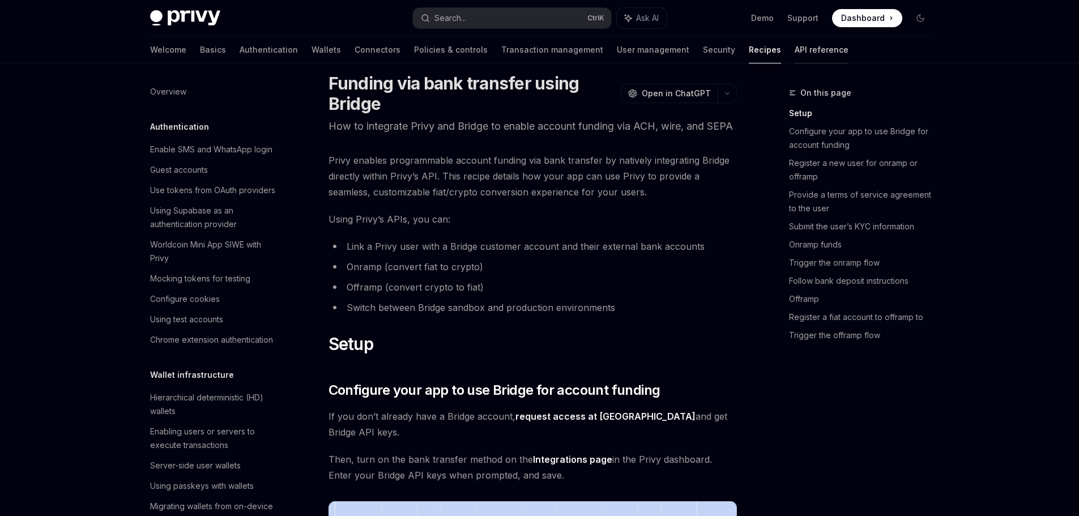
scroll to position [10, 0]
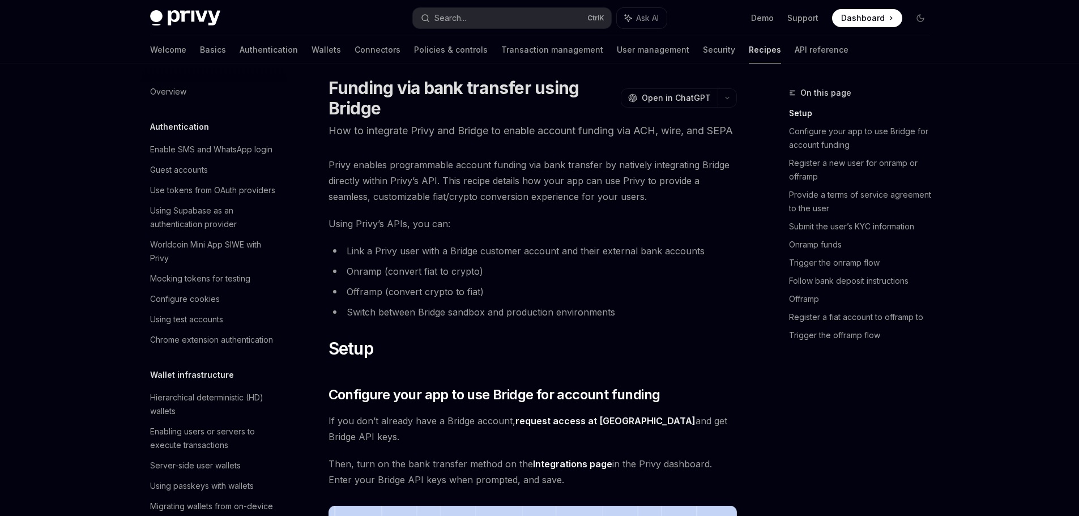
click at [749, 56] on link "Recipes" at bounding box center [765, 49] width 32 height 27
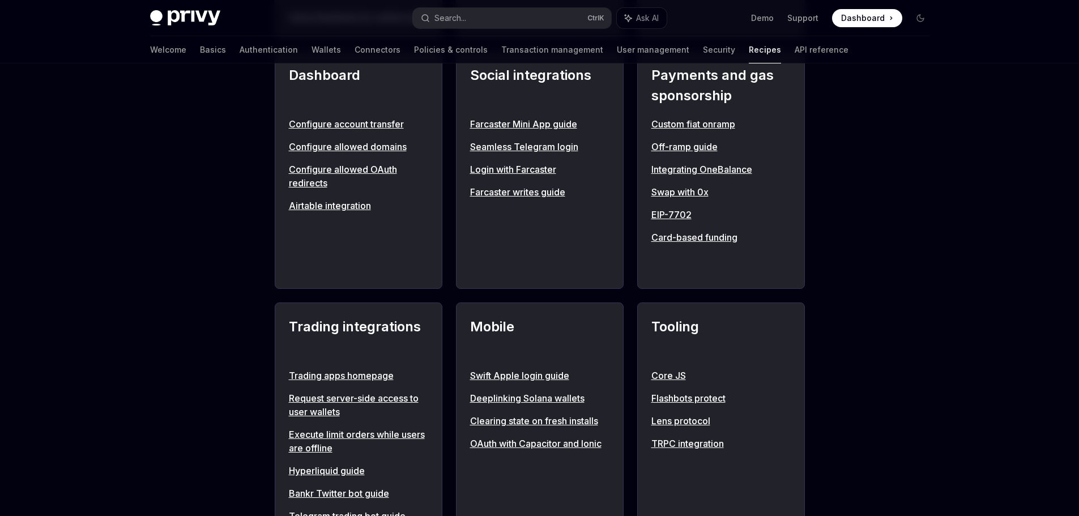
scroll to position [793, 0]
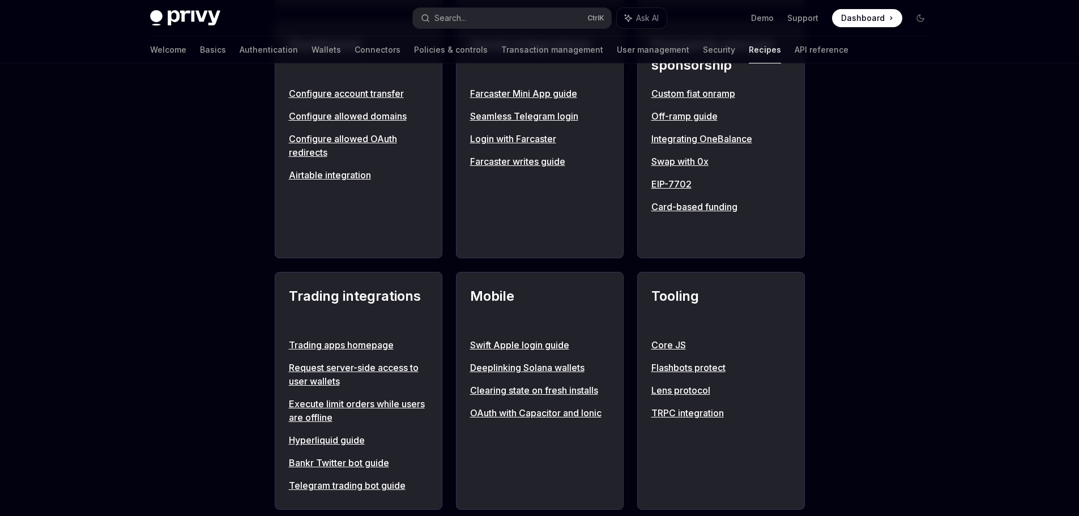
click at [339, 447] on link "Hyperliquid guide" at bounding box center [358, 440] width 139 height 14
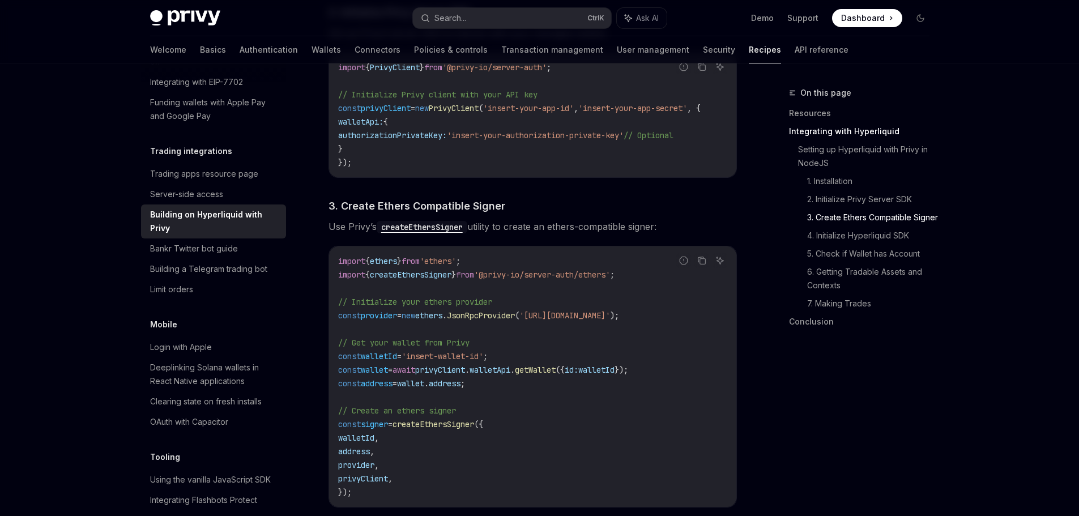
scroll to position [510, 0]
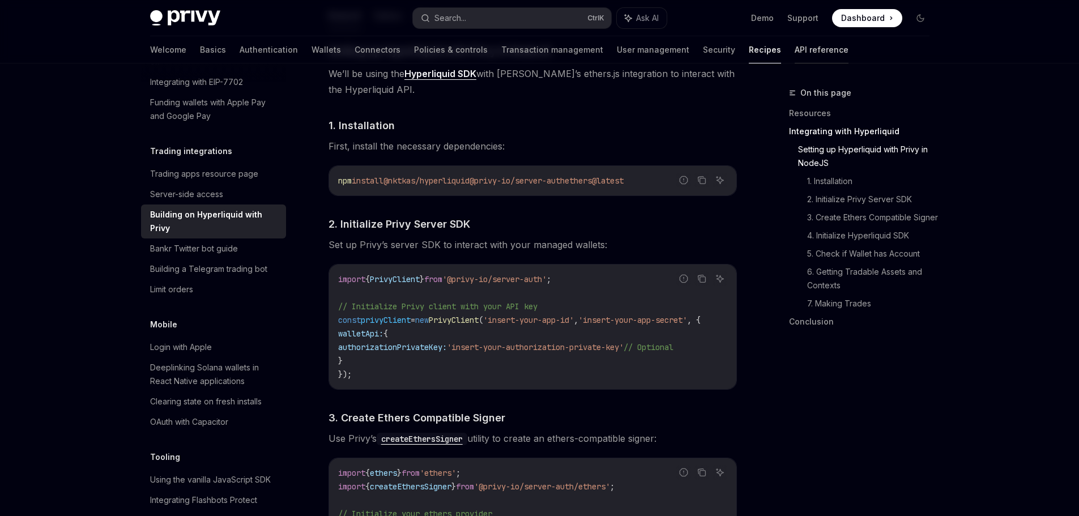
click at [794, 58] on link "API reference" at bounding box center [821, 49] width 54 height 27
type textarea "*"
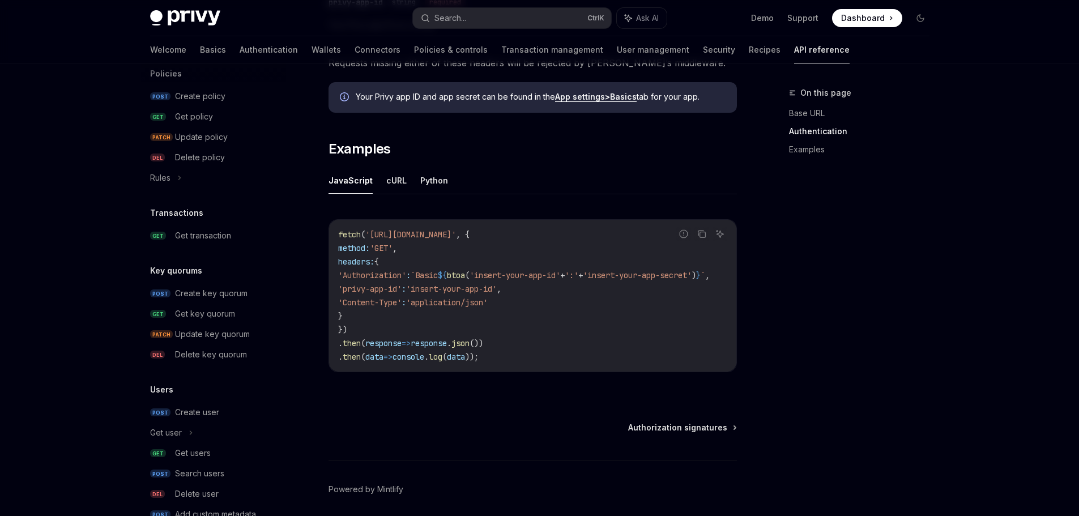
scroll to position [686, 0]
